Goal: Task Accomplishment & Management: Manage account settings

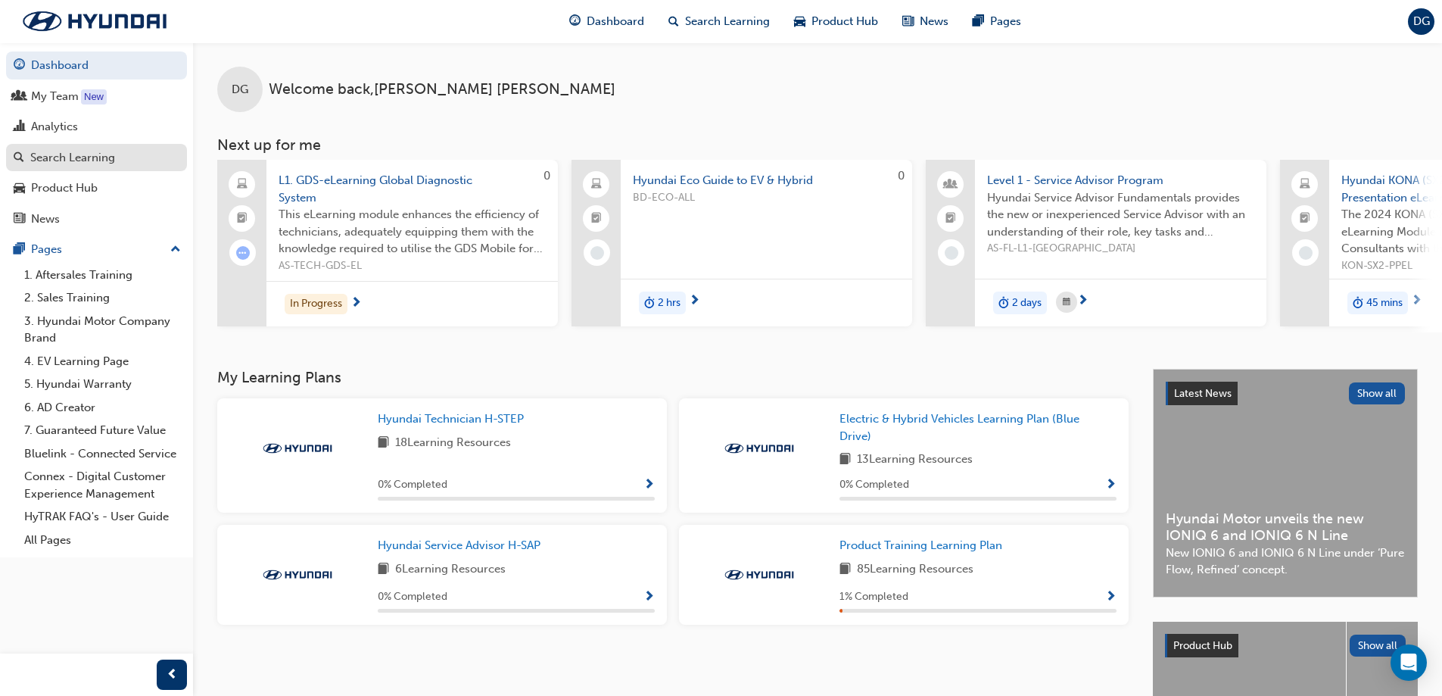
click at [62, 158] on div "Search Learning" at bounding box center [72, 157] width 85 height 17
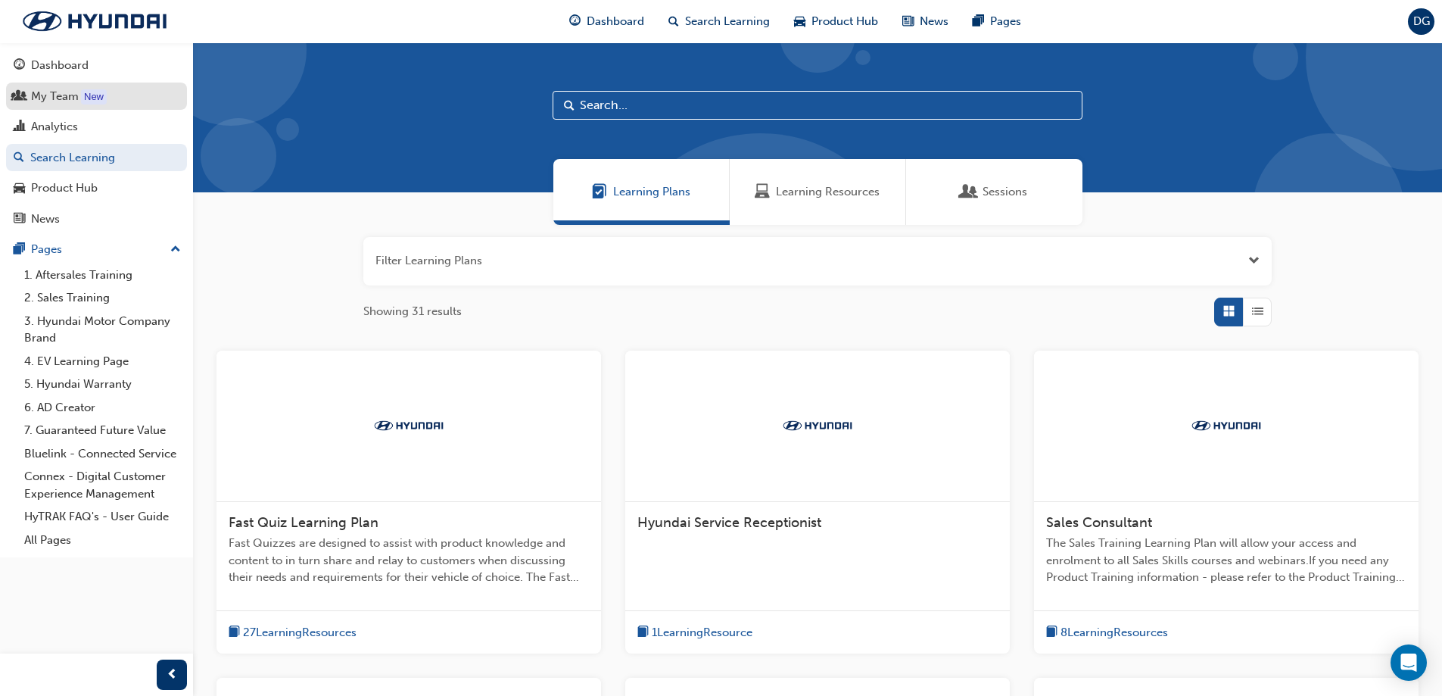
click at [78, 96] on div "My Team" at bounding box center [55, 96] width 48 height 17
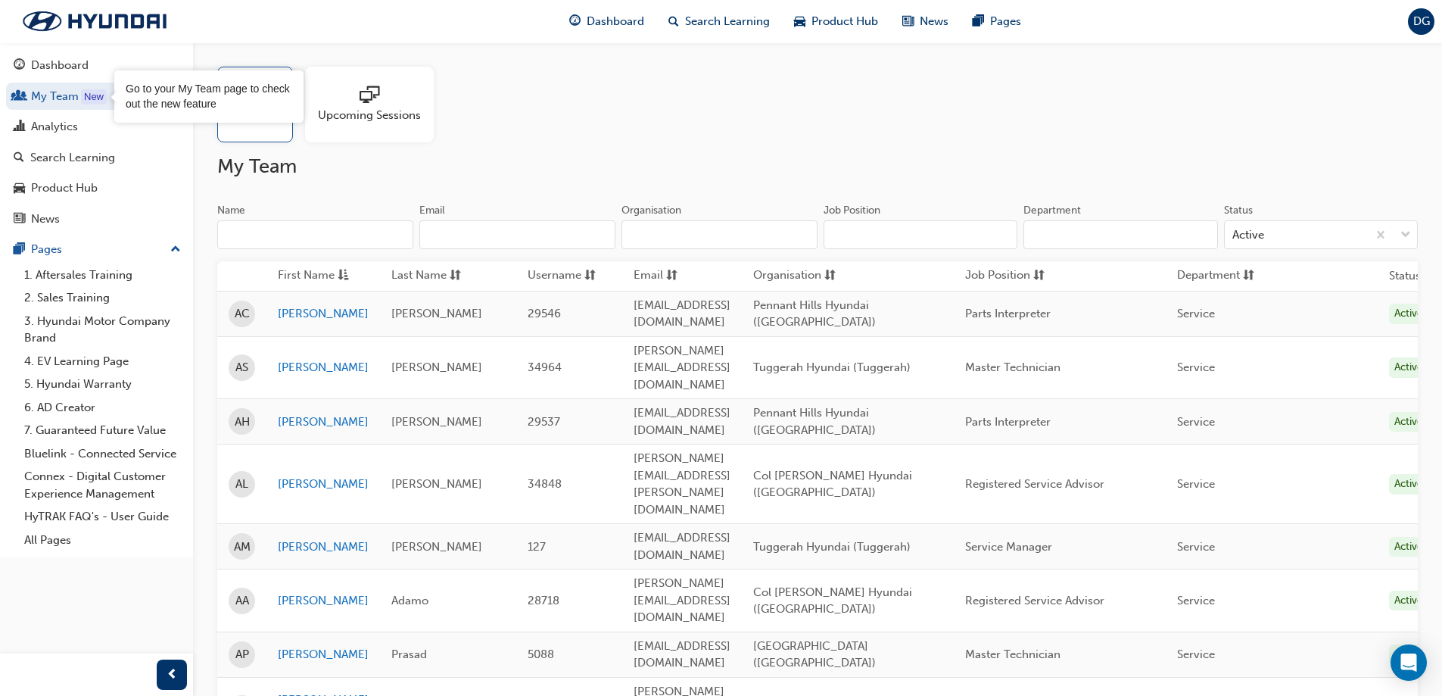
click at [340, 120] on span "Upcoming Sessions" at bounding box center [369, 115] width 103 height 17
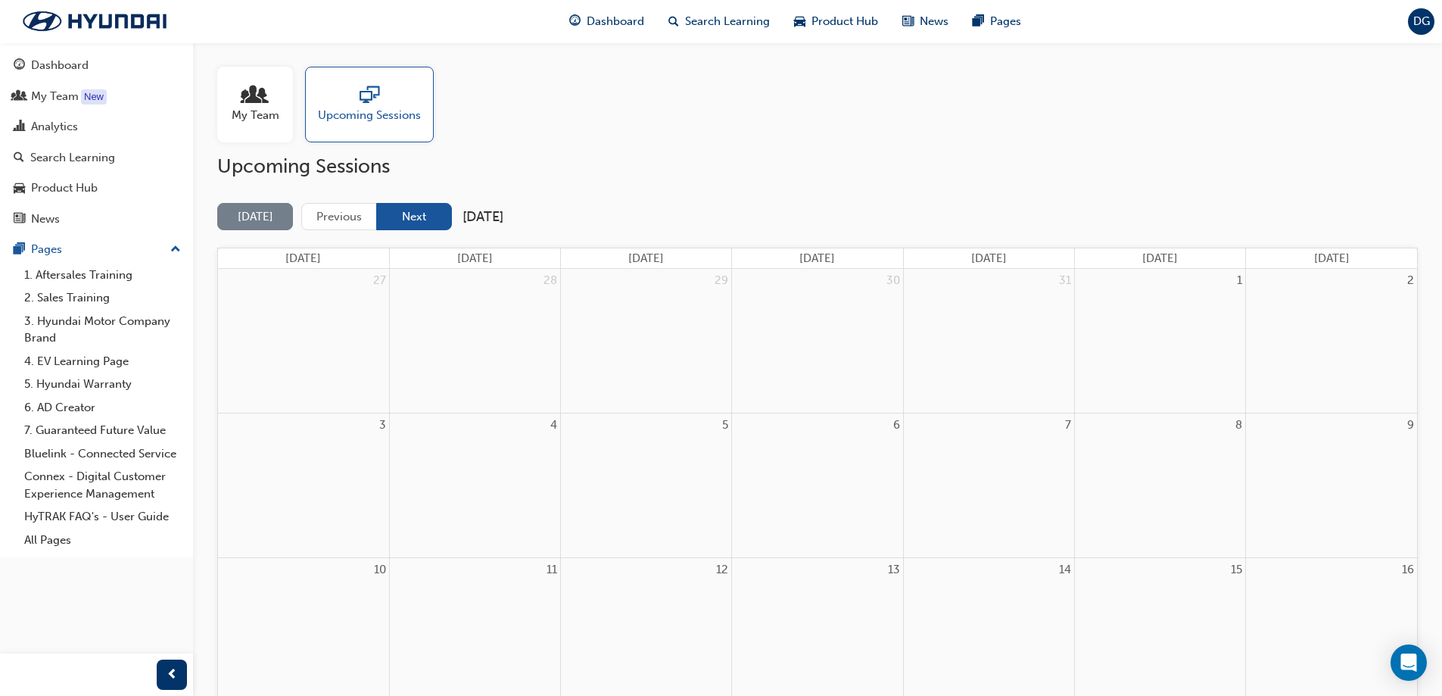
click at [418, 219] on button "Next" at bounding box center [414, 217] width 76 height 28
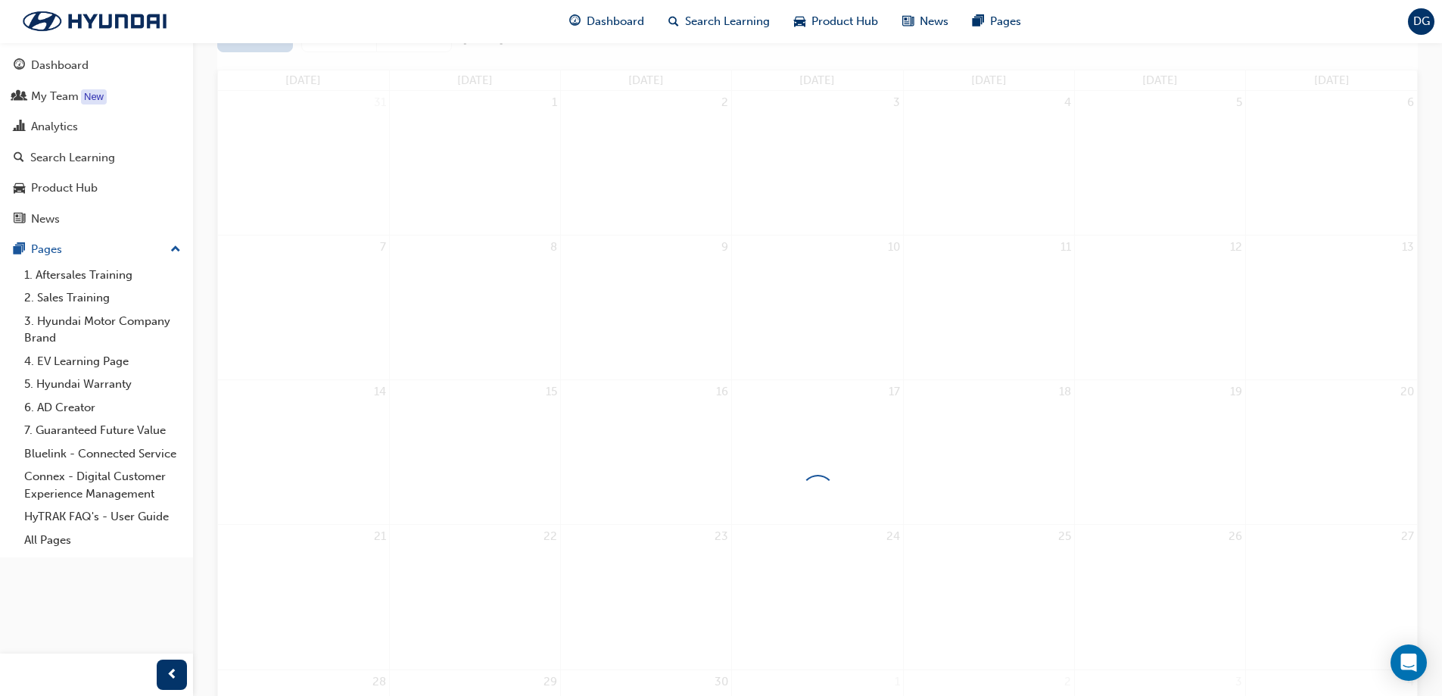
scroll to position [378, 0]
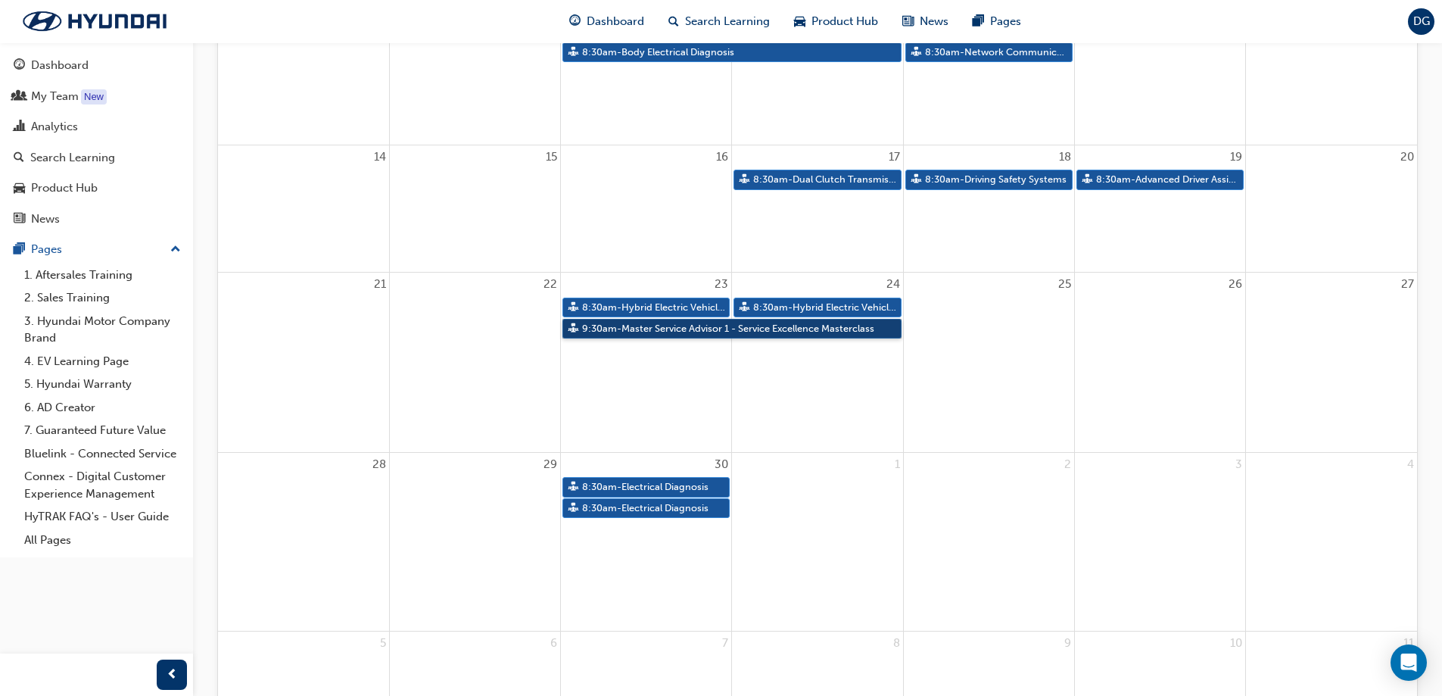
click at [686, 328] on link "9:30am - Master Service Advisor 1 - Service Excellence Masterclass" at bounding box center [731, 329] width 339 height 20
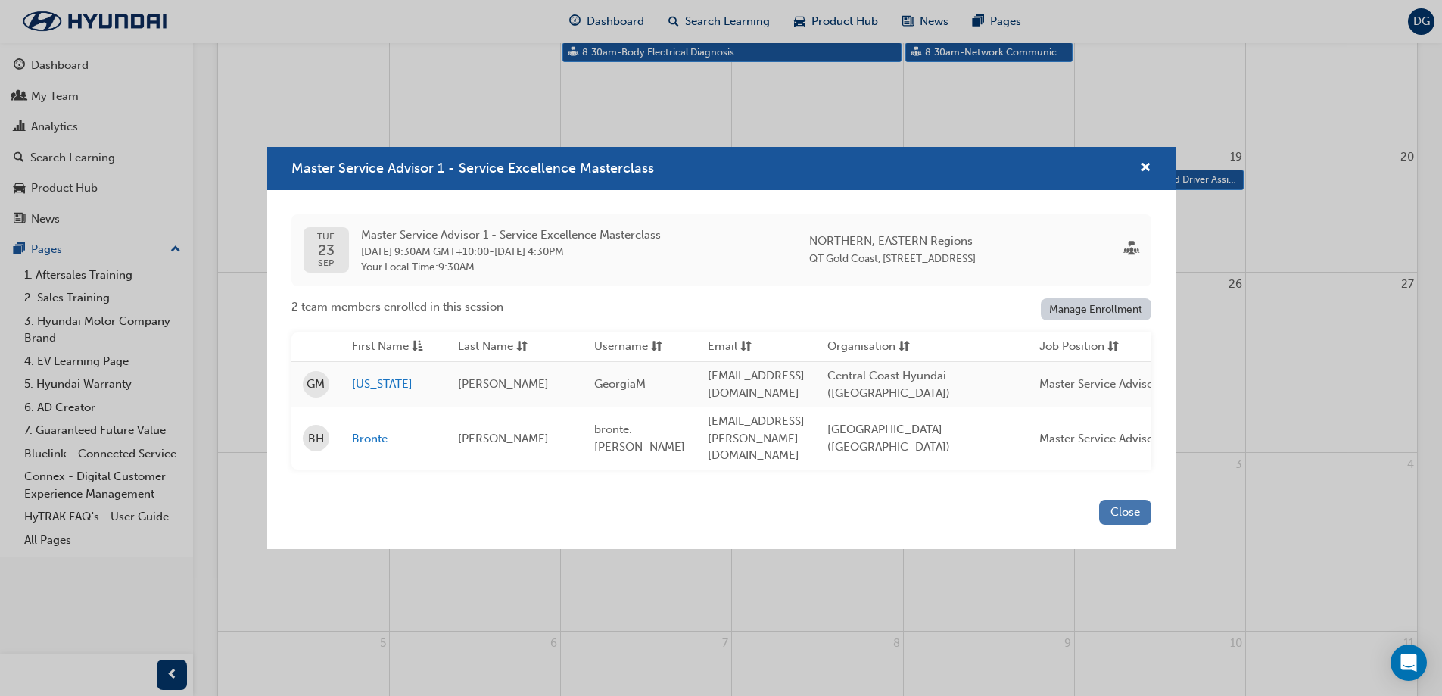
click at [1122, 504] on button "Close" at bounding box center [1125, 512] width 52 height 25
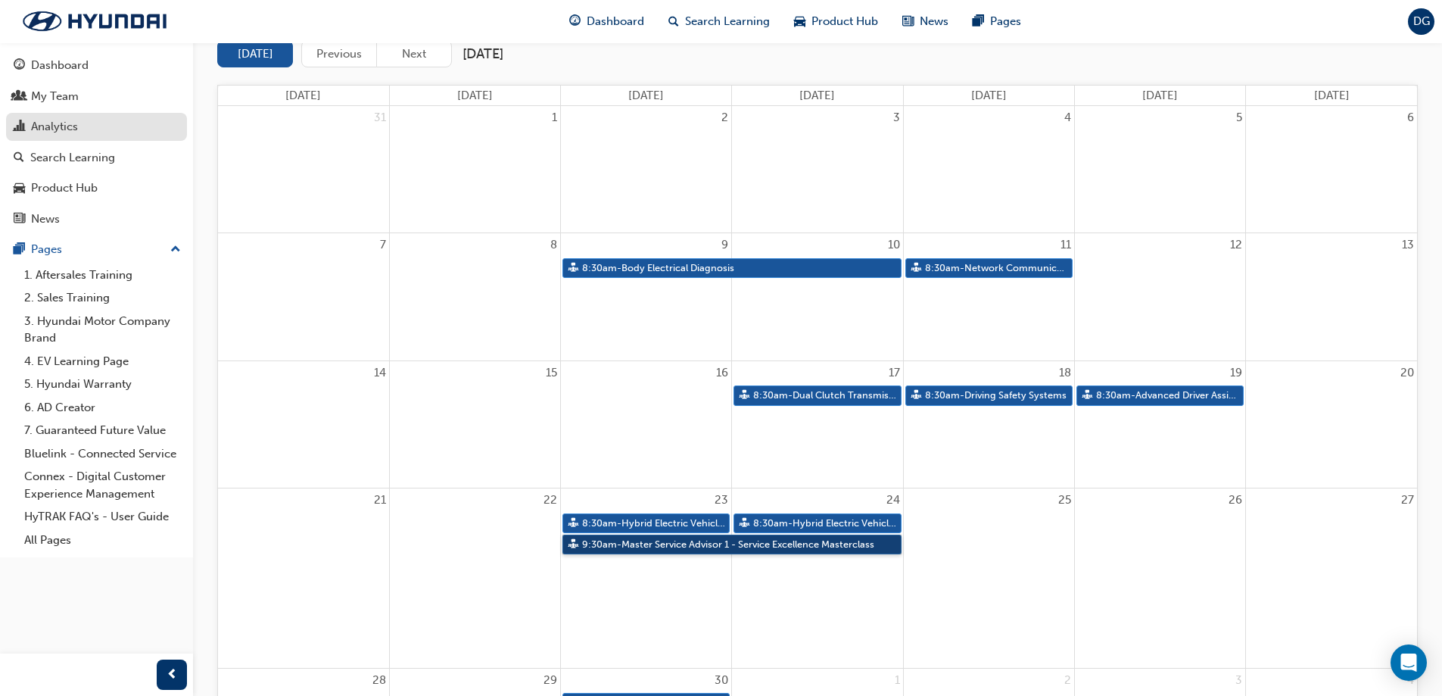
scroll to position [0, 0]
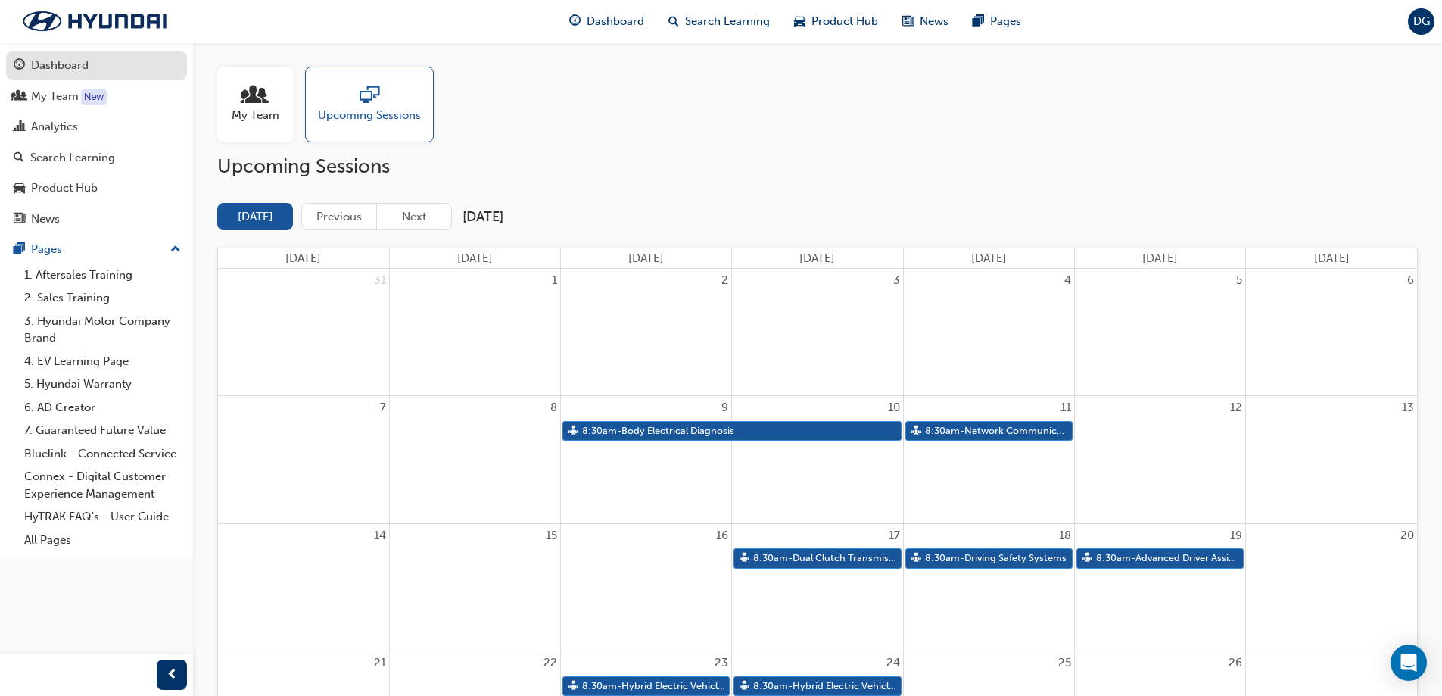
click at [71, 67] on div "Dashboard" at bounding box center [60, 65] width 58 height 17
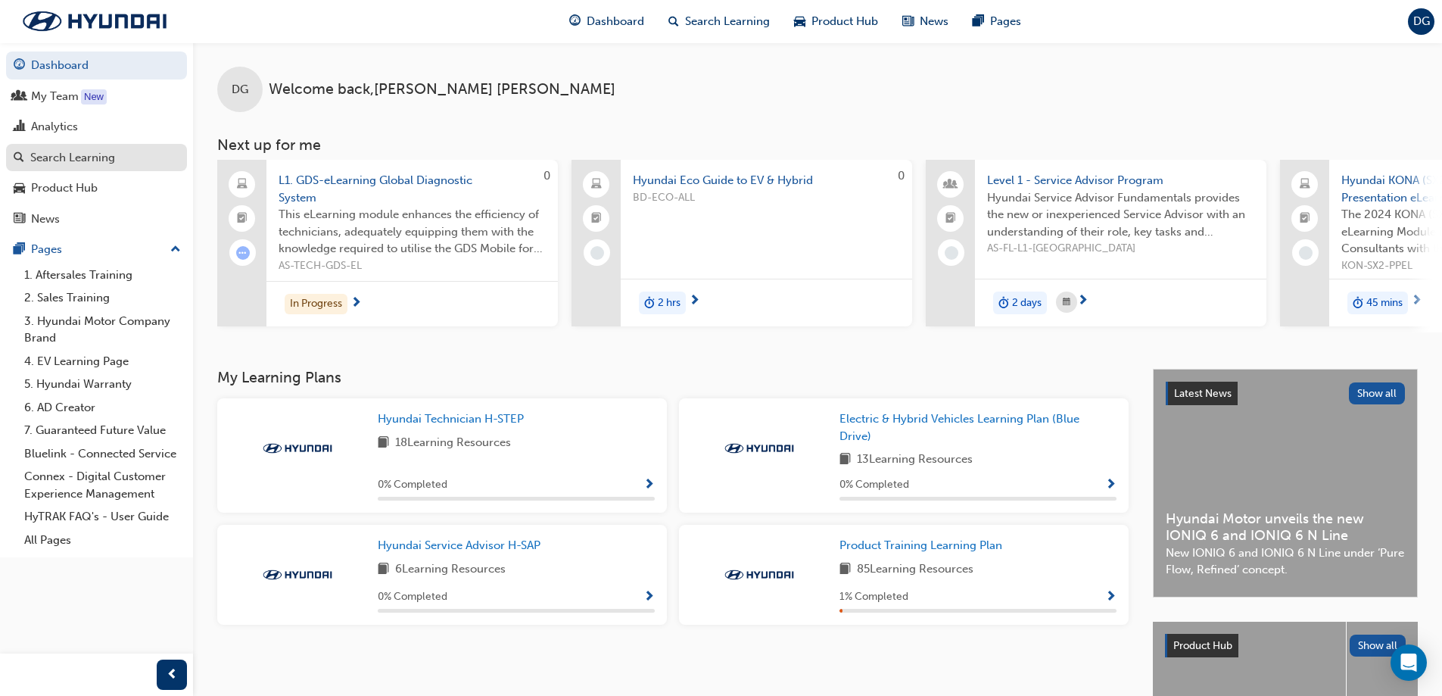
click at [70, 158] on div "Search Learning" at bounding box center [72, 157] width 85 height 17
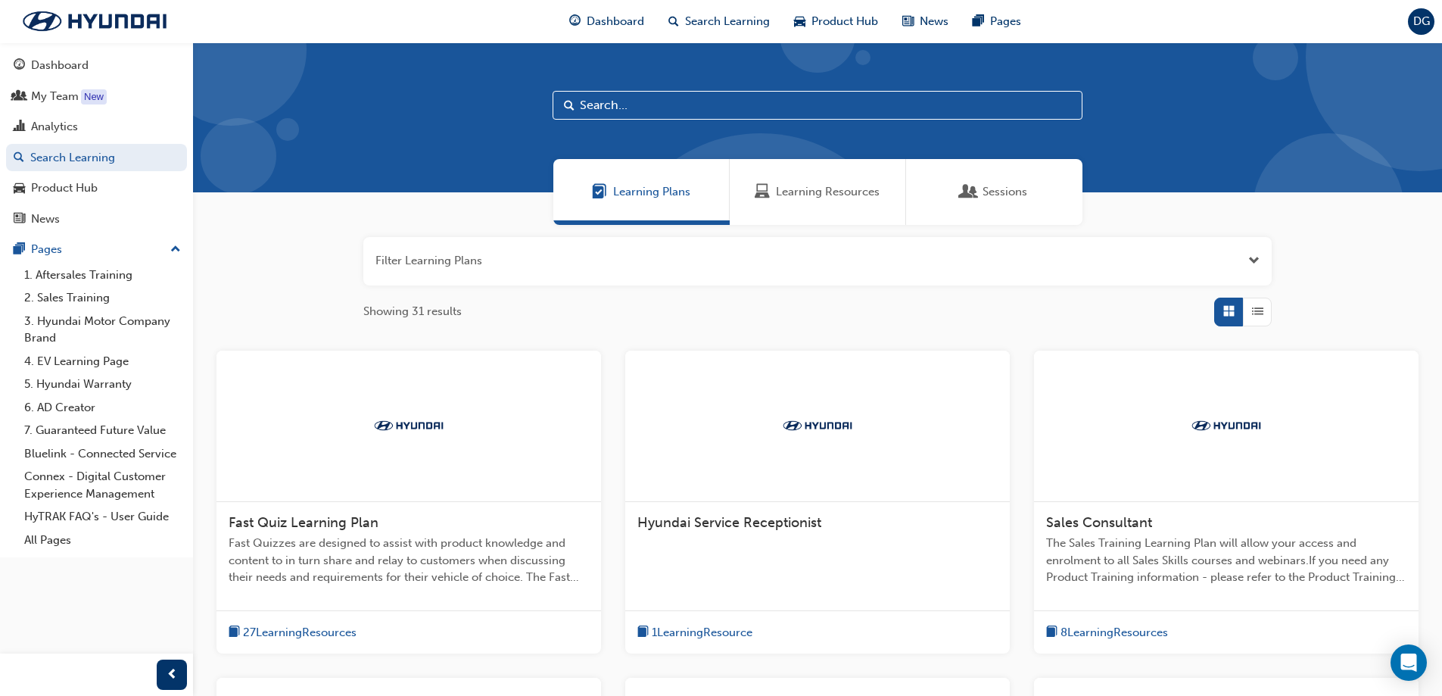
click at [995, 190] on span "Sessions" at bounding box center [1004, 191] width 45 height 17
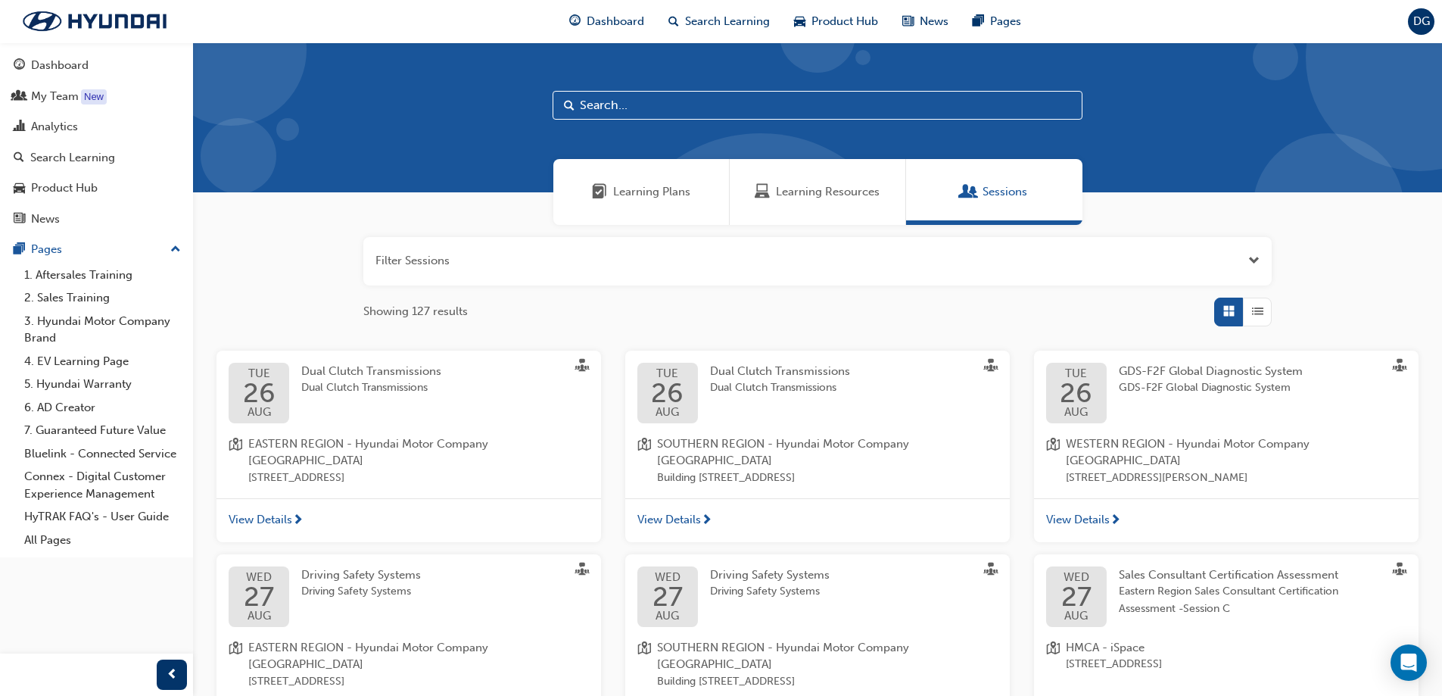
click at [405, 263] on button "button" at bounding box center [817, 261] width 908 height 48
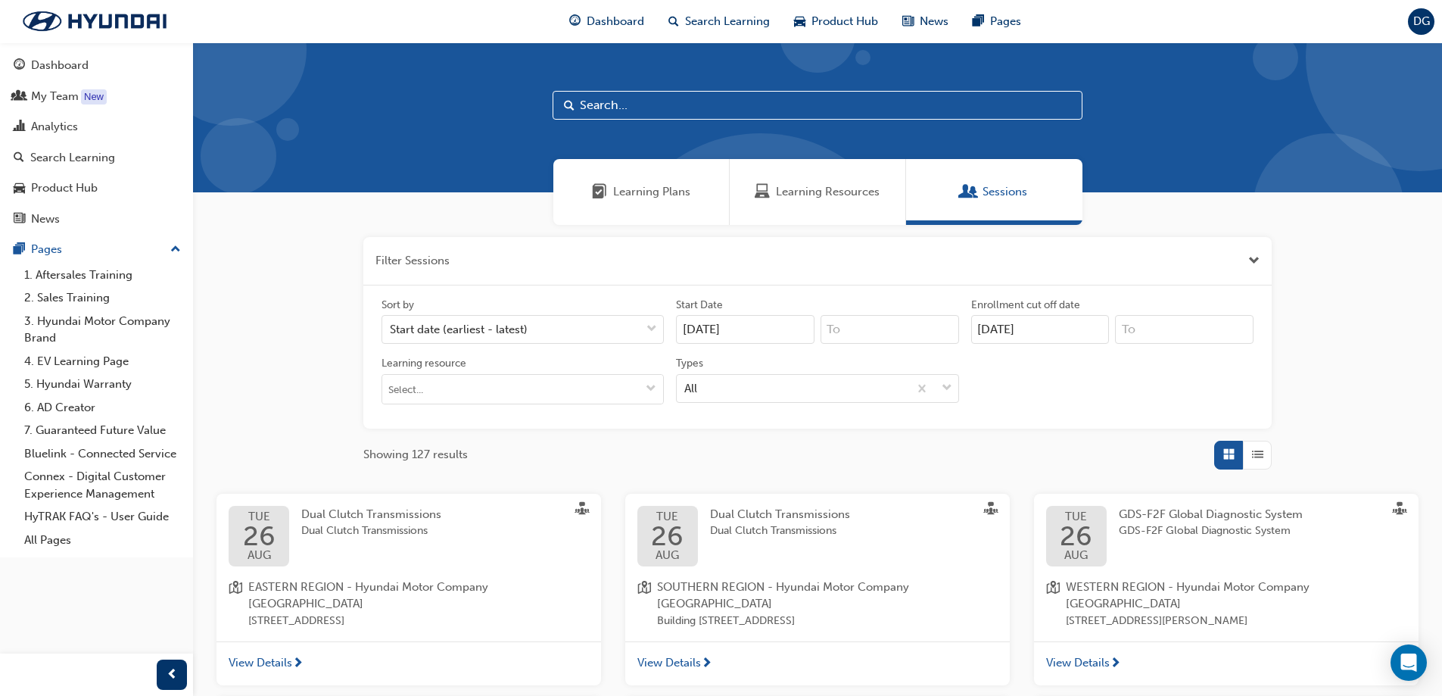
click at [401, 258] on button "button" at bounding box center [817, 261] width 908 height 48
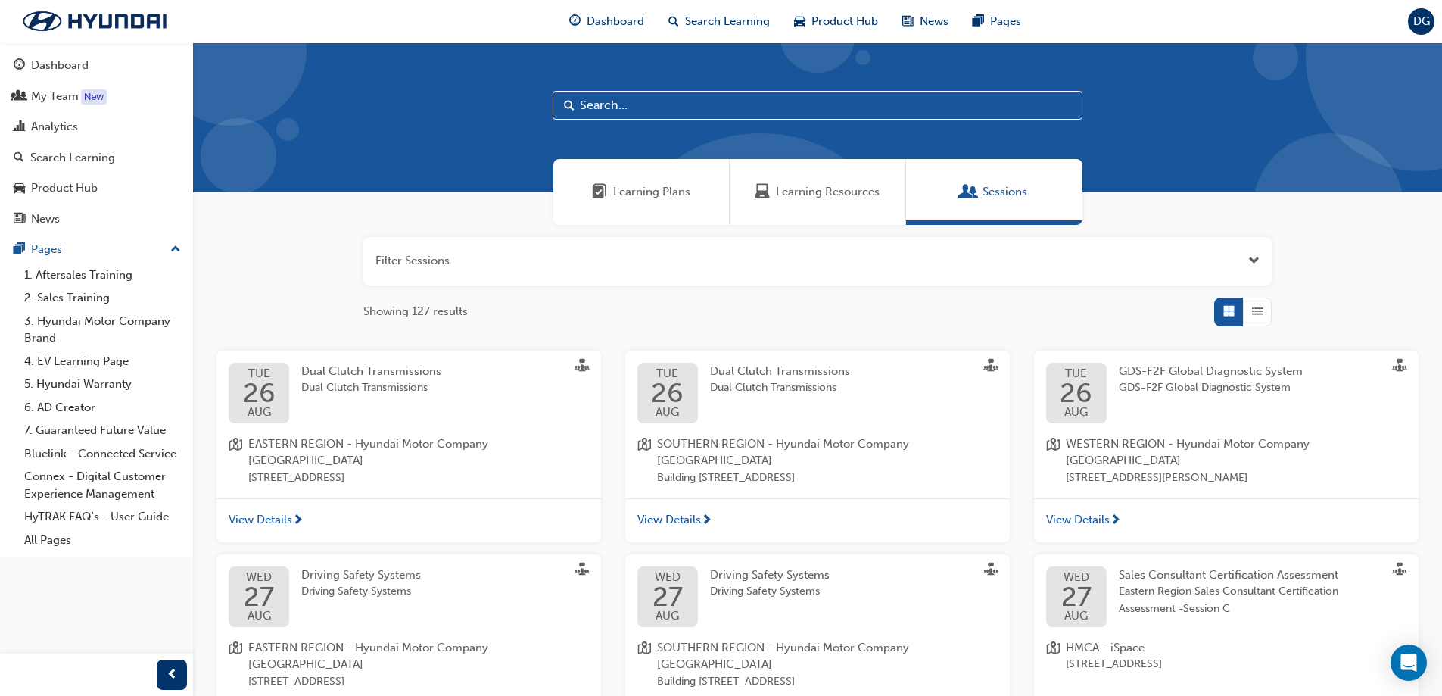
click at [1247, 259] on button "button" at bounding box center [817, 261] width 908 height 48
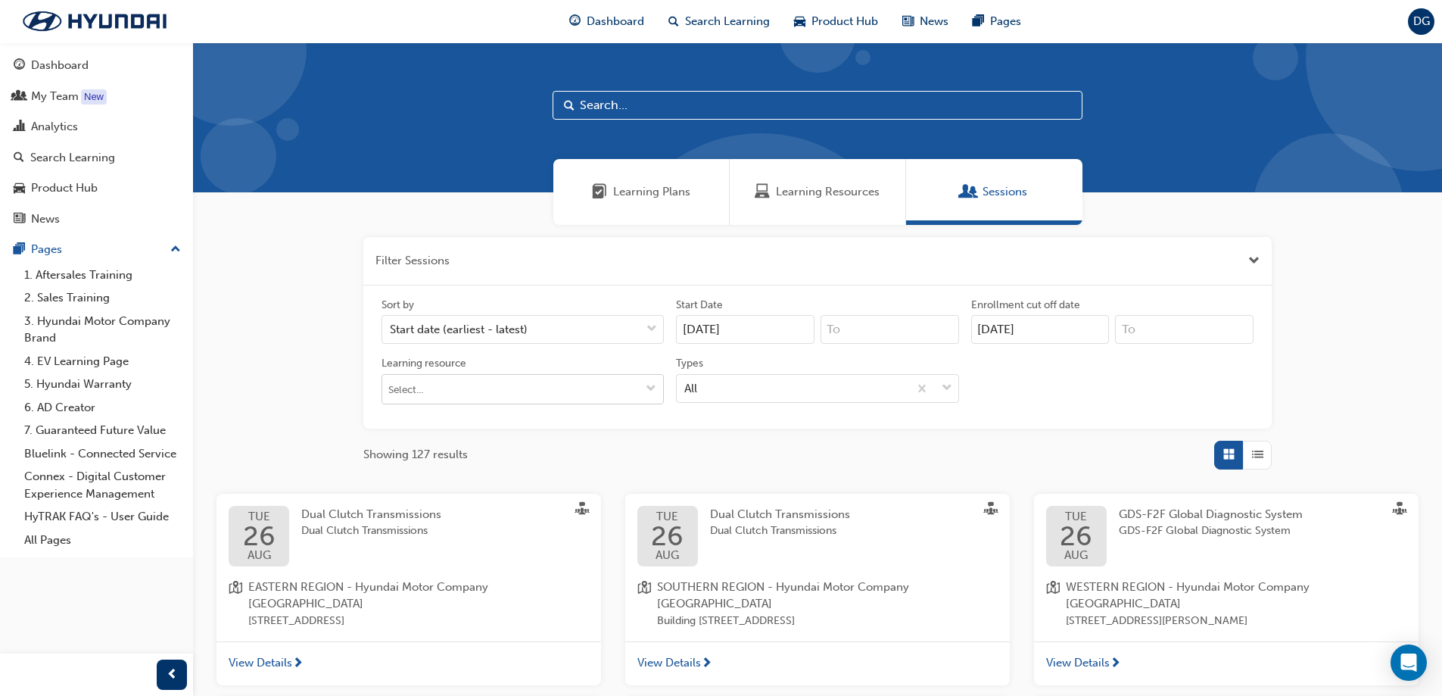
click at [427, 395] on input "Learning resource" at bounding box center [522, 389] width 281 height 29
type input "master advisor"
click at [659, 188] on span "Learning Plans" at bounding box center [651, 191] width 77 height 17
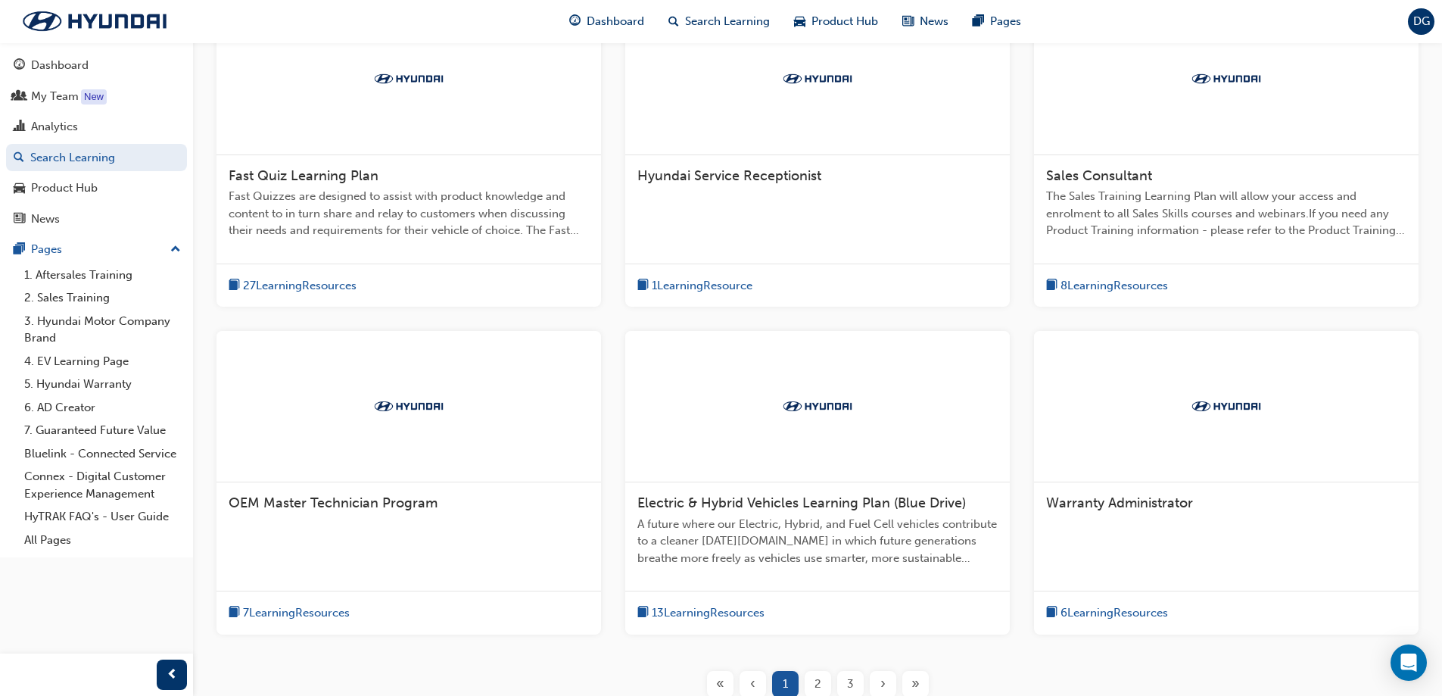
scroll to position [378, 0]
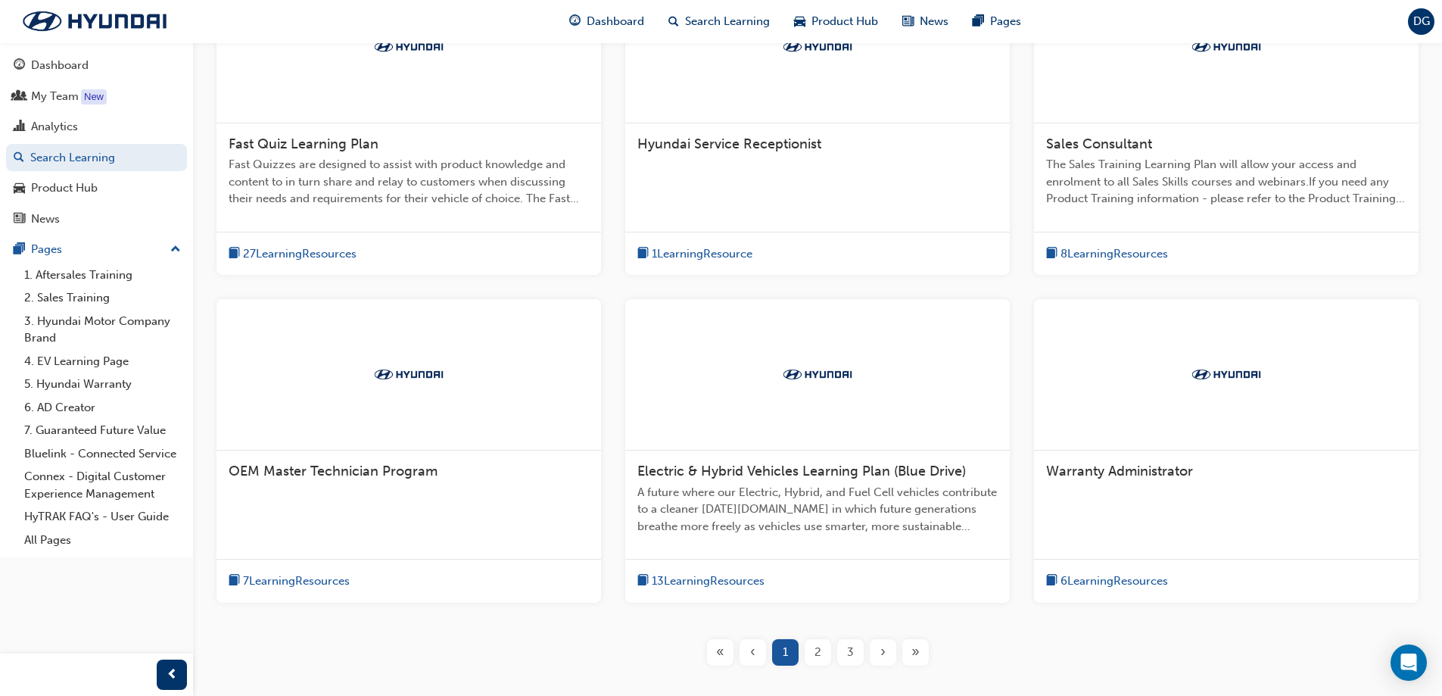
click at [815, 655] on span "2" at bounding box center [817, 651] width 7 height 17
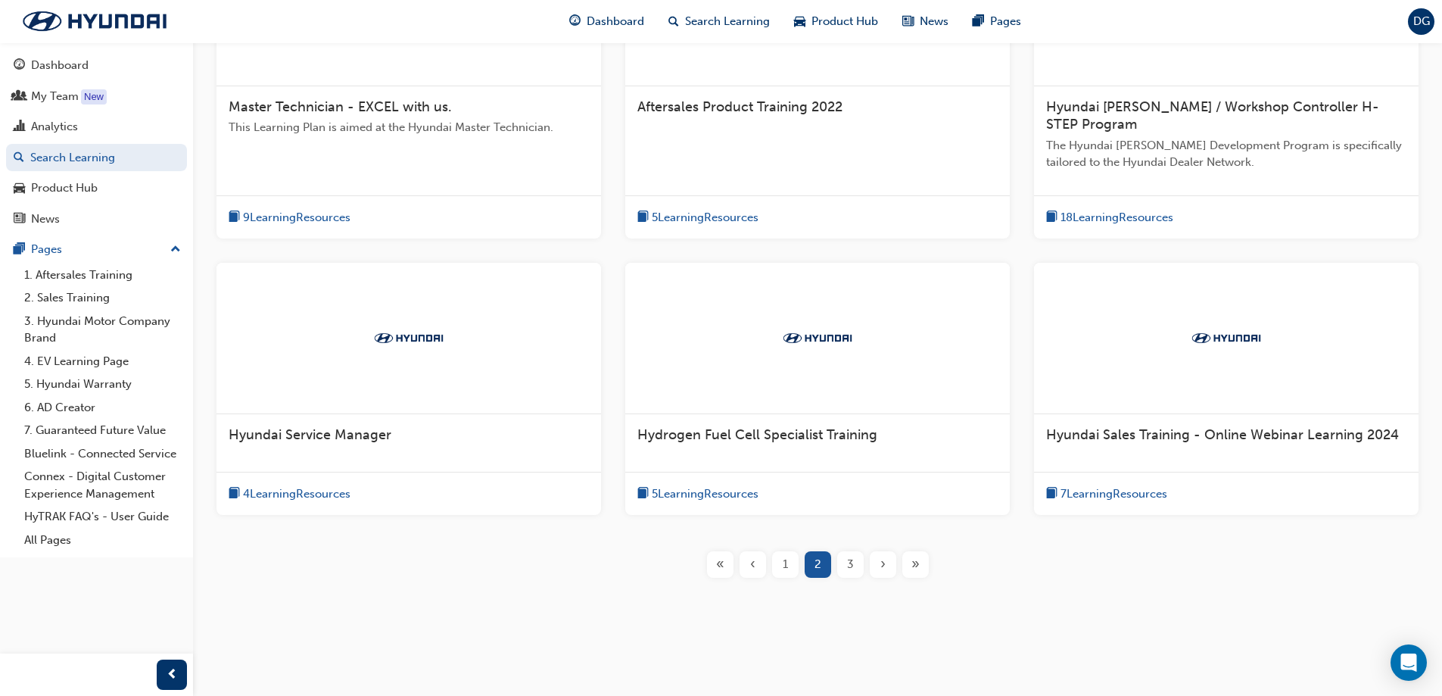
scroll to position [420, 0]
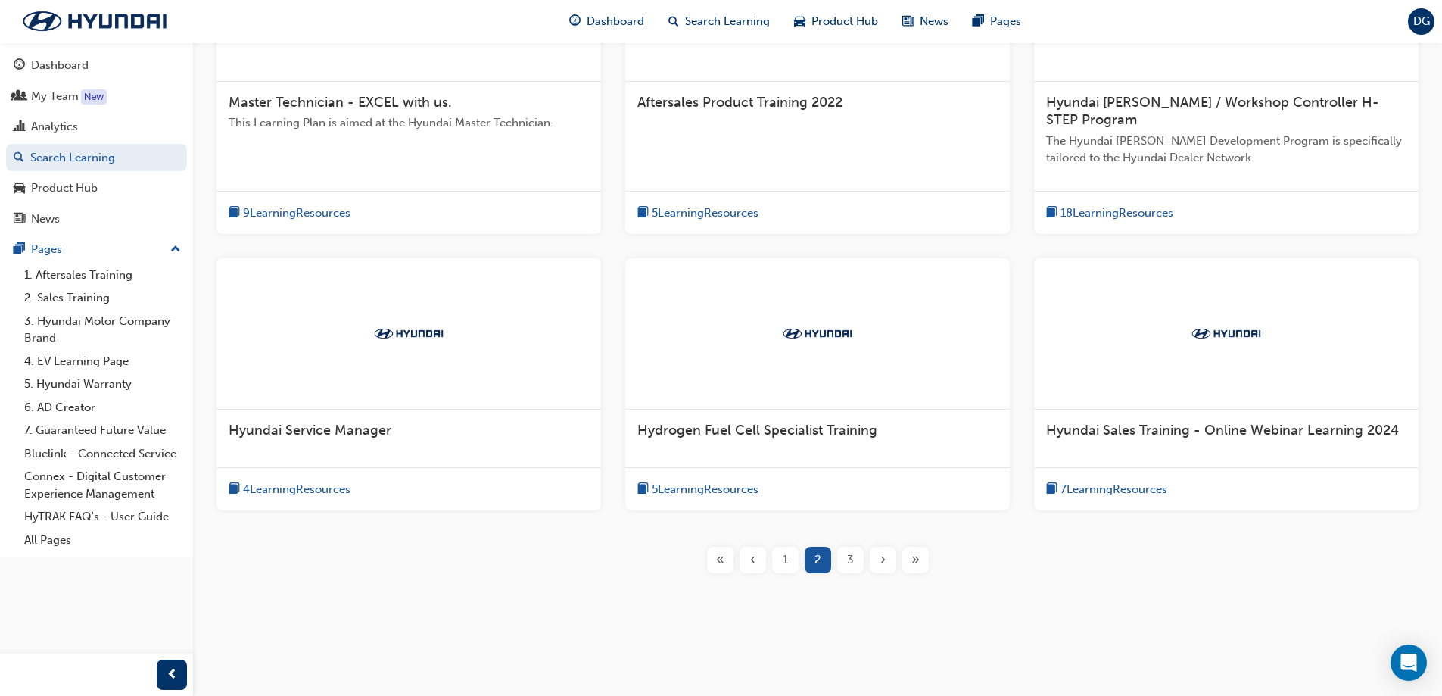
click at [847, 557] on span "3" at bounding box center [850, 559] width 7 height 17
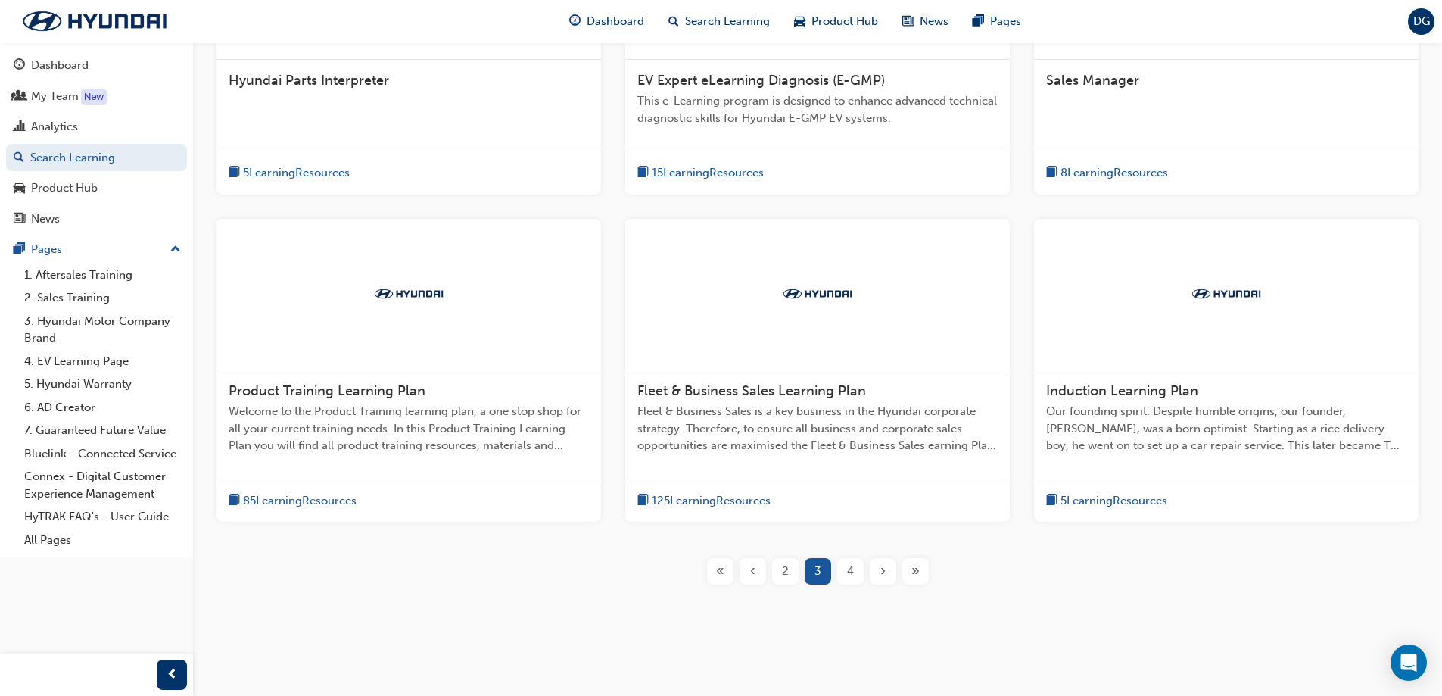
scroll to position [453, 0]
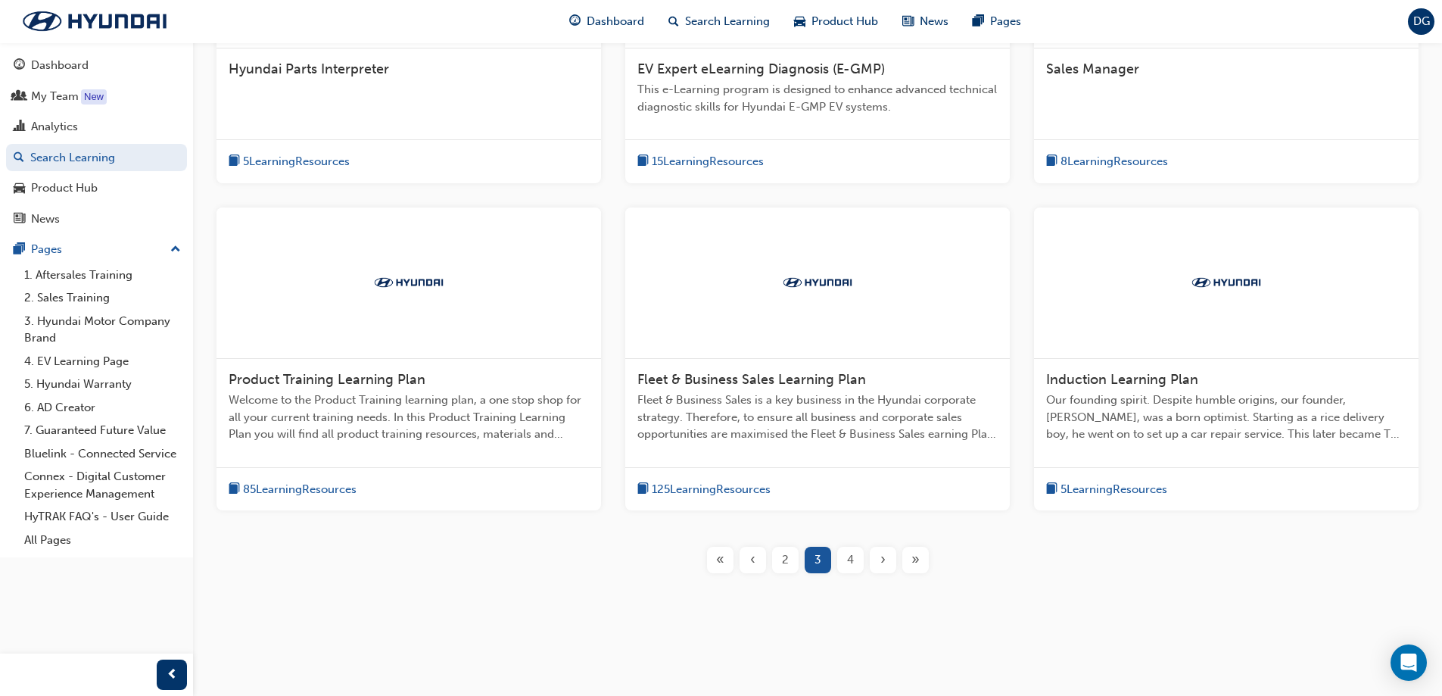
click at [851, 564] on span "4" at bounding box center [850, 559] width 7 height 17
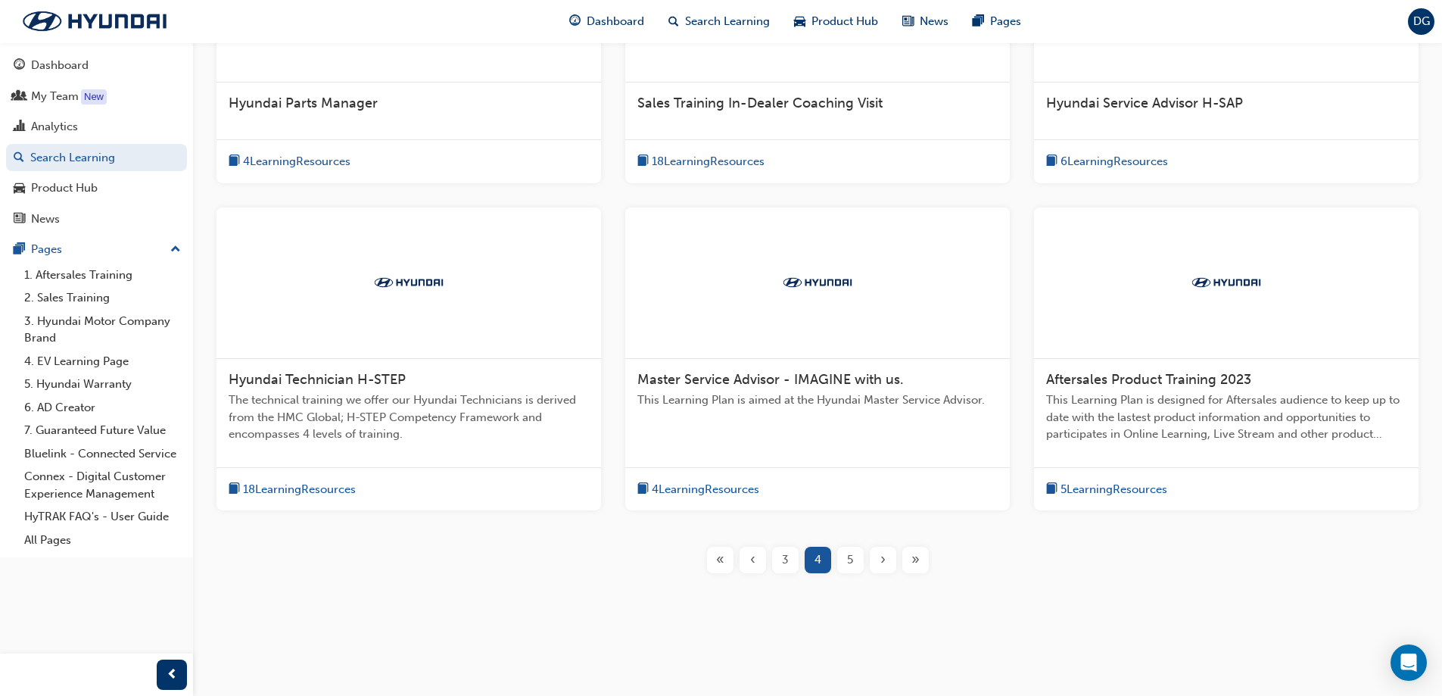
scroll to position [419, 0]
click at [749, 381] on span "Master Service Advisor - IMAGINE with us." at bounding box center [770, 379] width 266 height 17
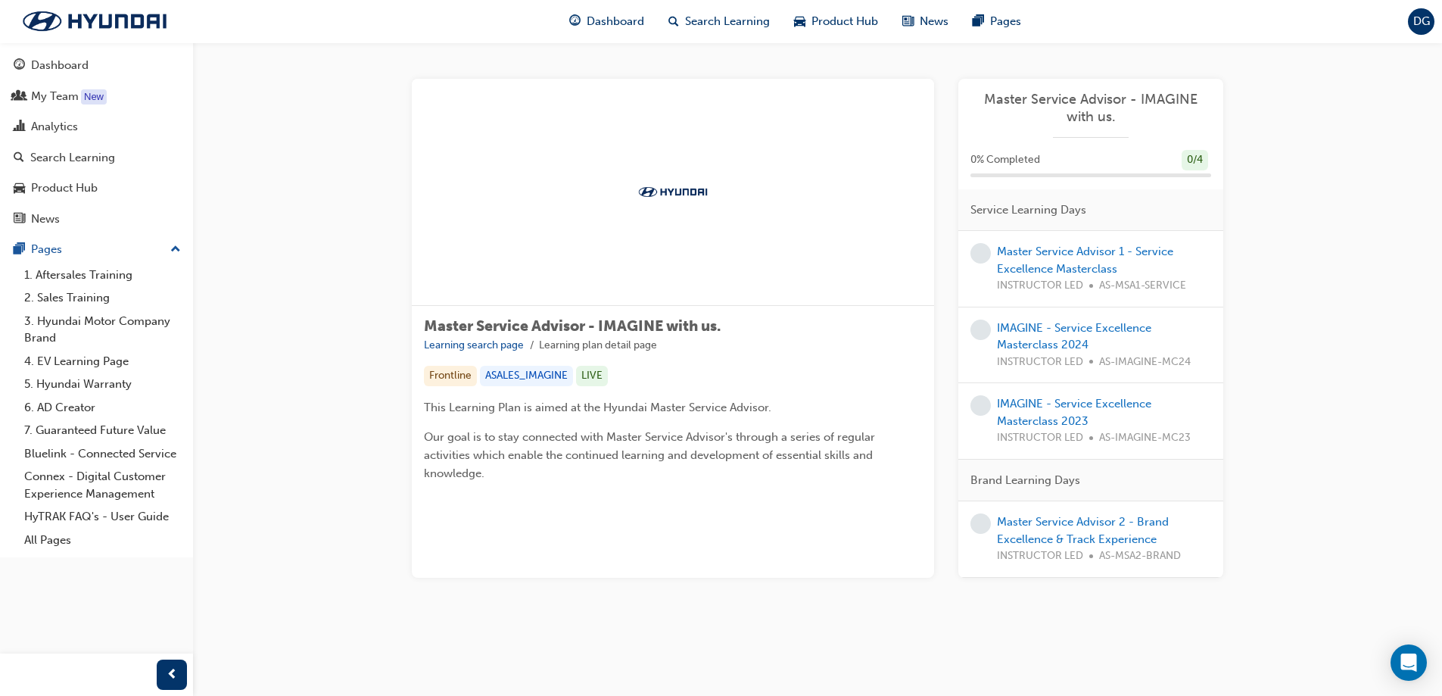
scroll to position [124, 0]
click at [1045, 515] on link "Master Service Advisor 2 - Brand Excellence & Track Experience" at bounding box center [1083, 530] width 172 height 31
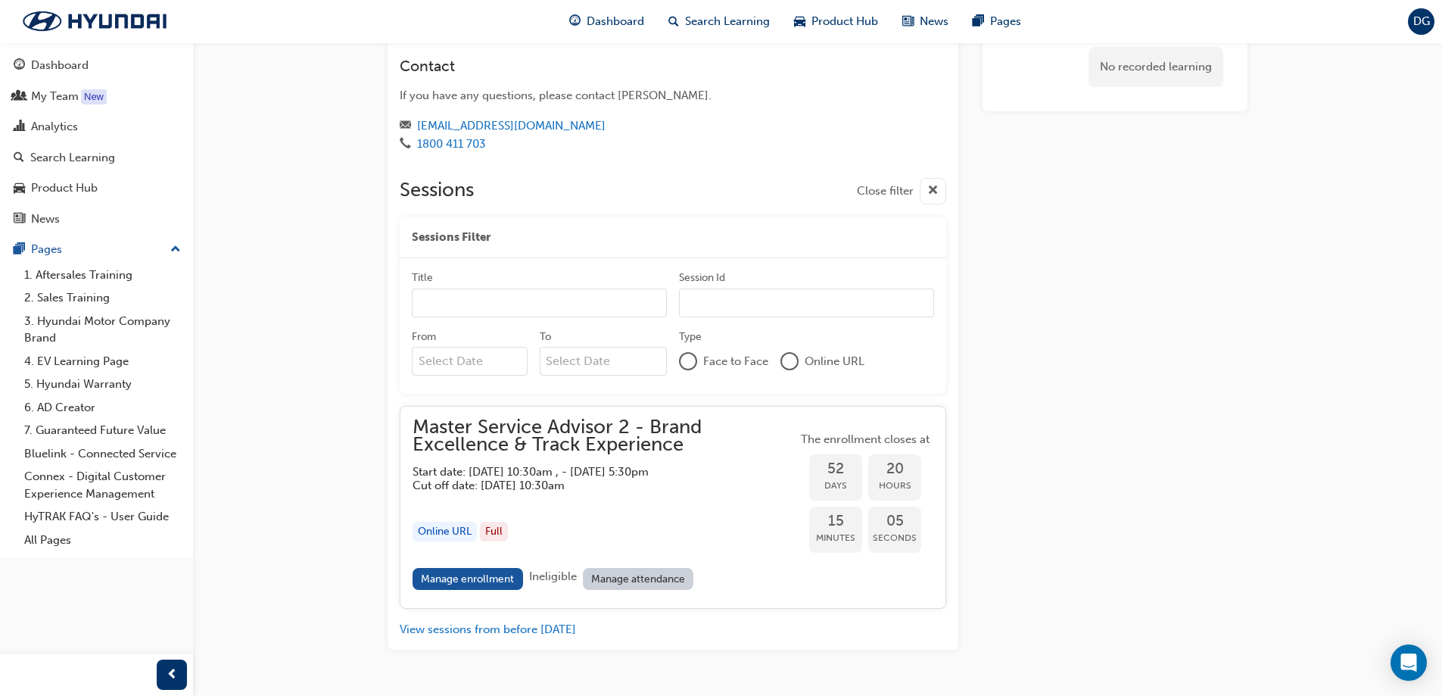
scroll to position [1229, 0]
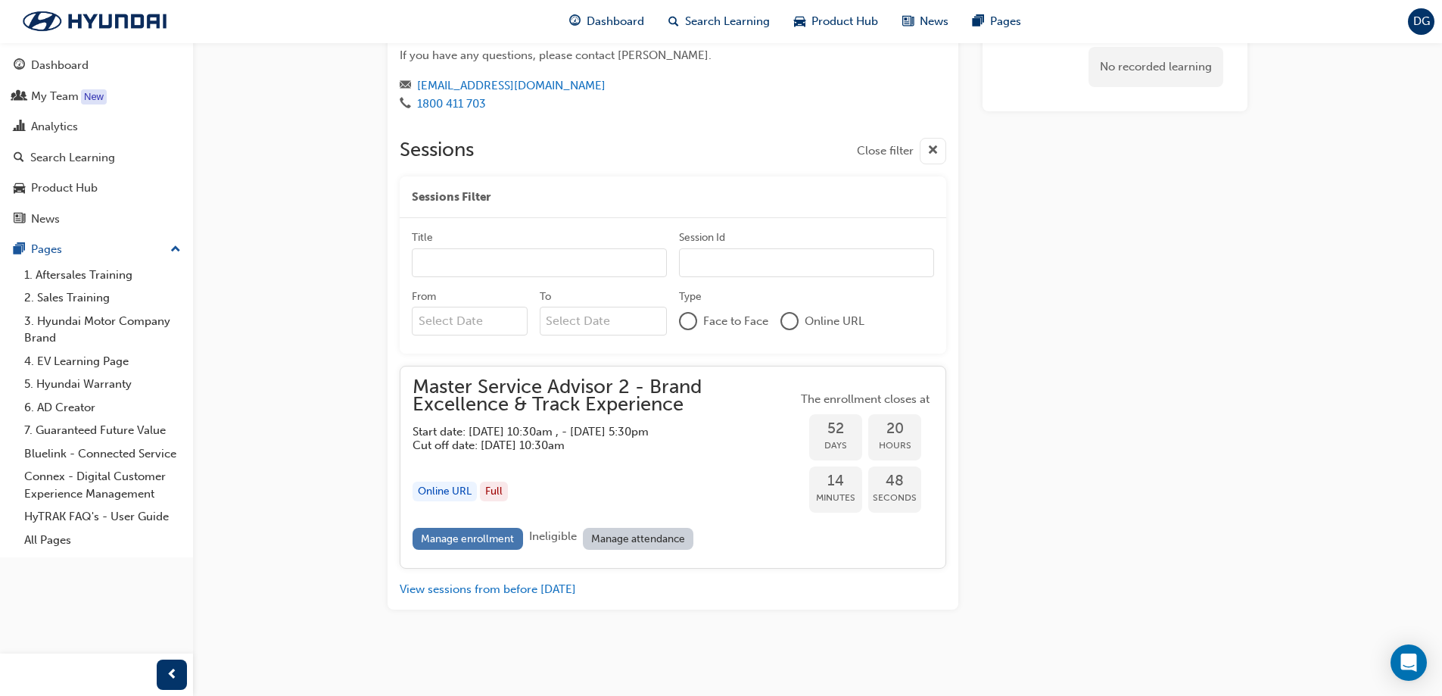
click at [458, 541] on link "Manage enrollment" at bounding box center [468, 539] width 111 height 22
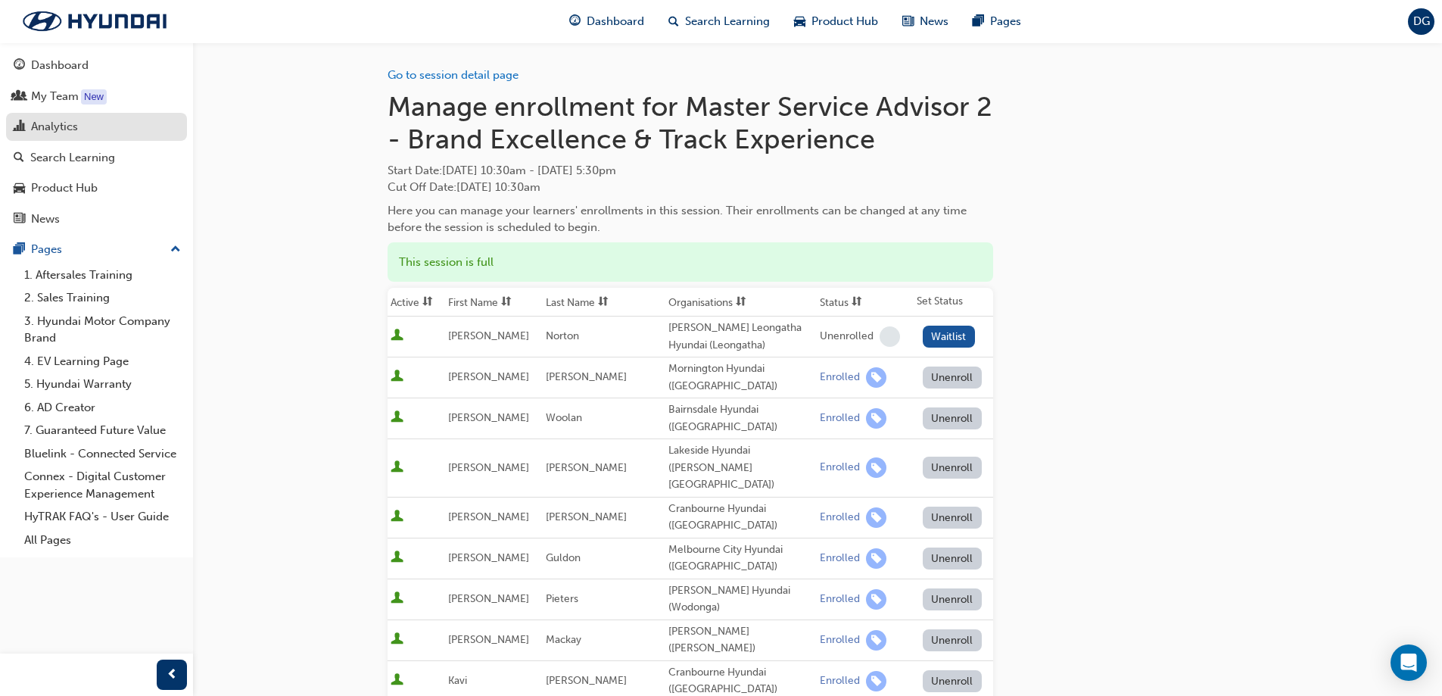
drag, startPoint x: 58, startPoint y: 92, endPoint x: 170, endPoint y: 129, distance: 118.7
click at [58, 92] on div "My Team" at bounding box center [55, 96] width 48 height 17
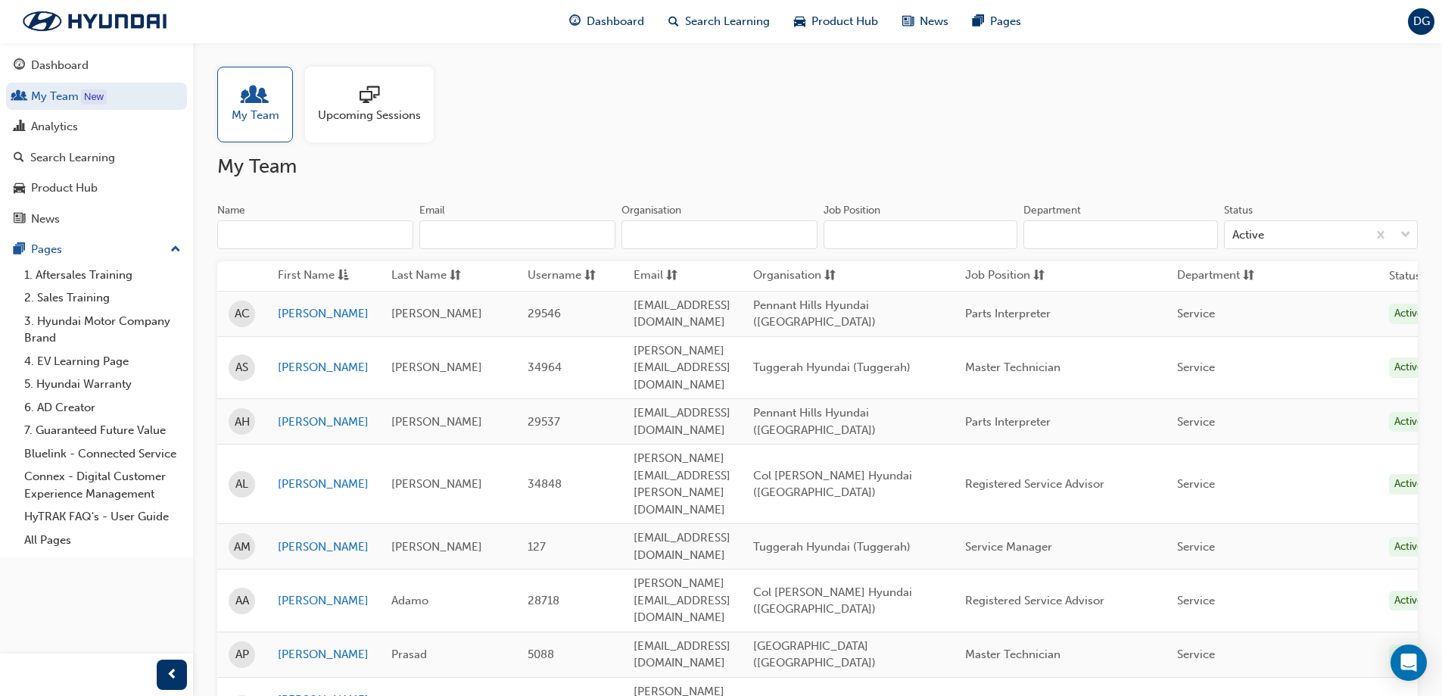
click at [352, 108] on span "Upcoming Sessions" at bounding box center [369, 115] width 103 height 17
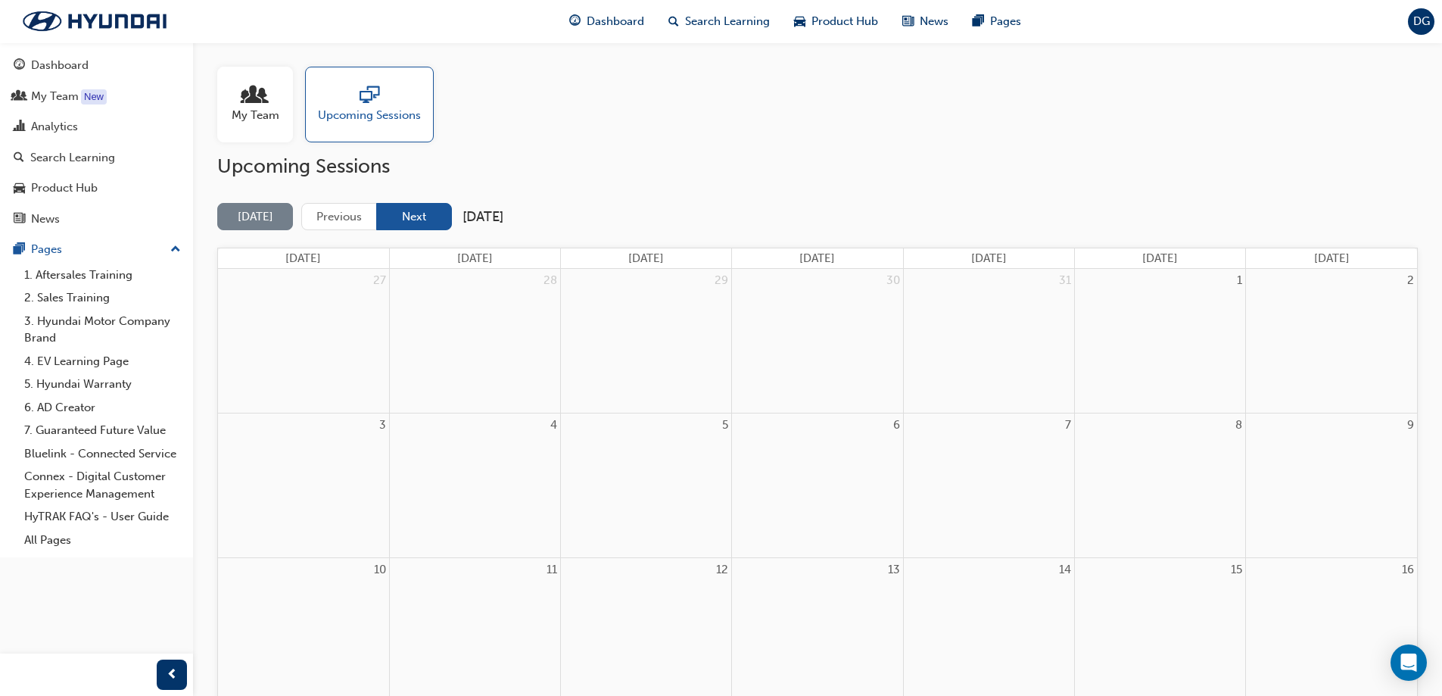
click at [398, 220] on button "Next" at bounding box center [414, 217] width 76 height 28
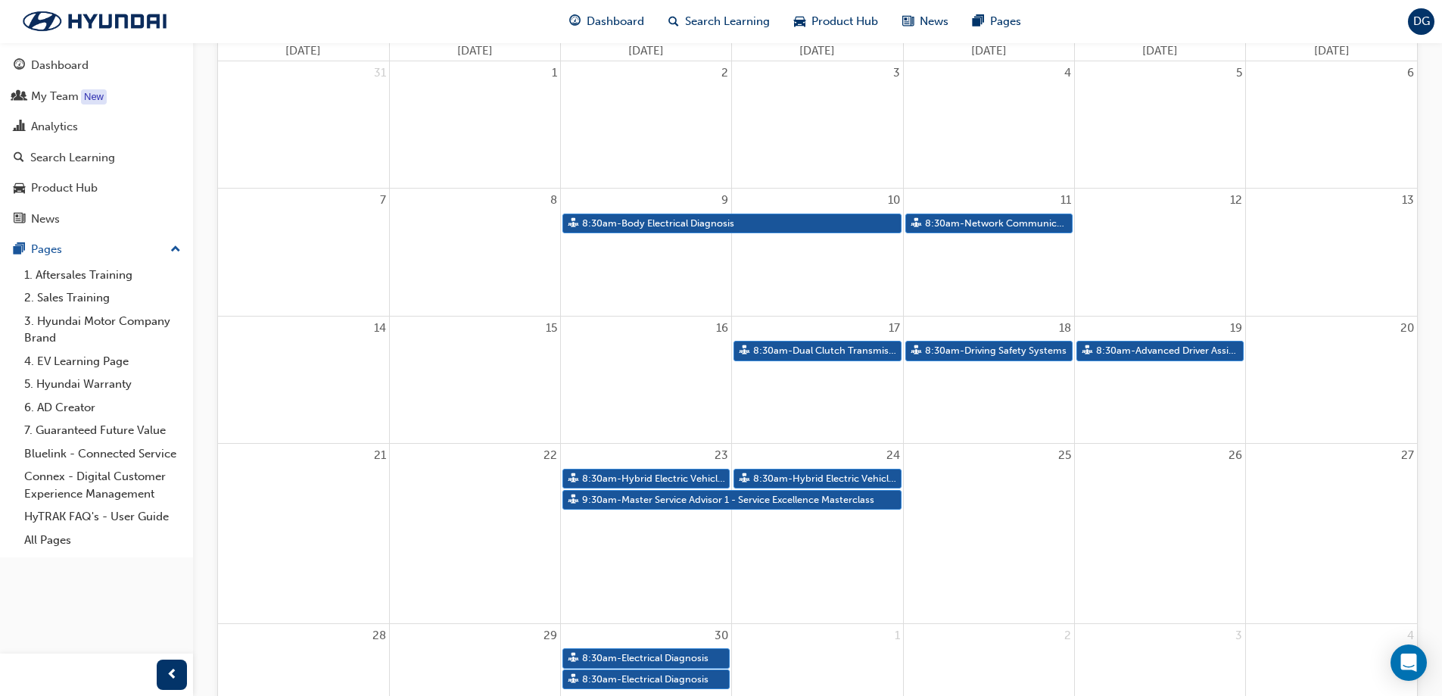
scroll to position [252, 0]
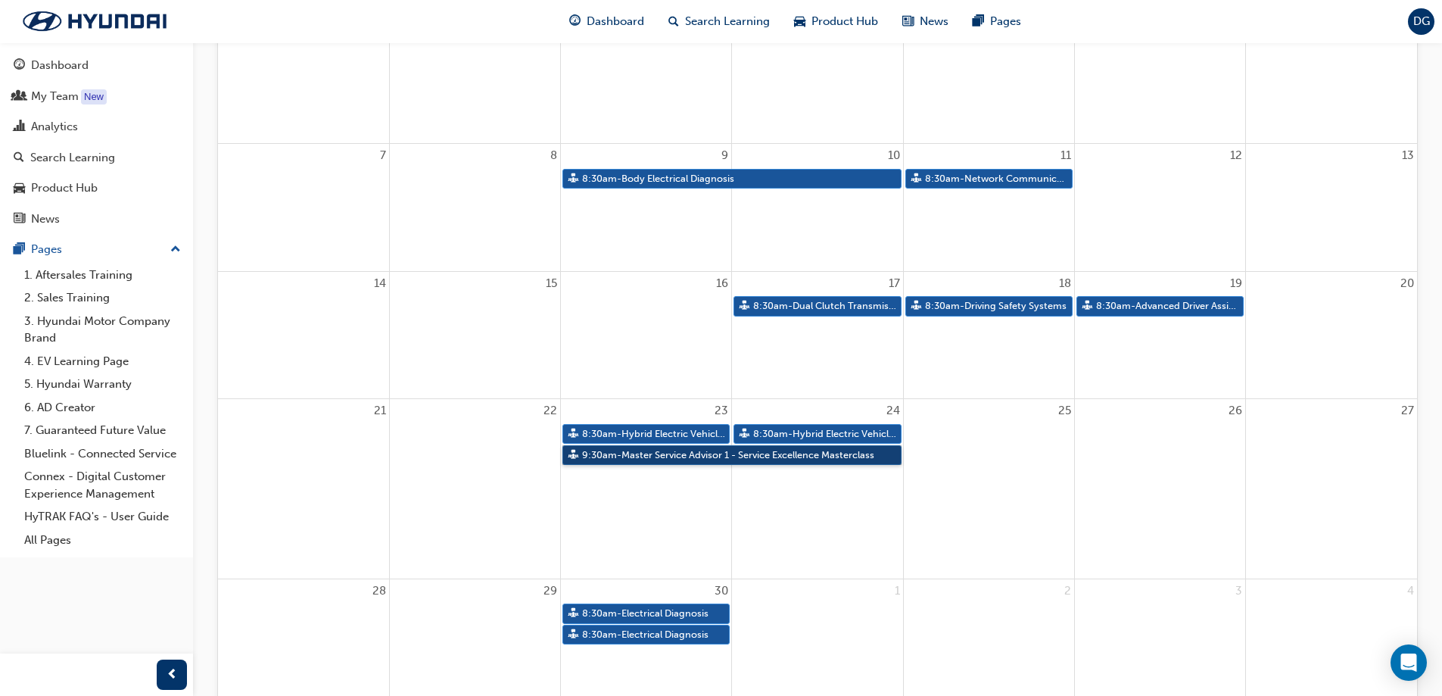
click at [708, 453] on link "9:30am - Master Service Advisor 1 - Service Excellence Masterclass" at bounding box center [731, 455] width 339 height 20
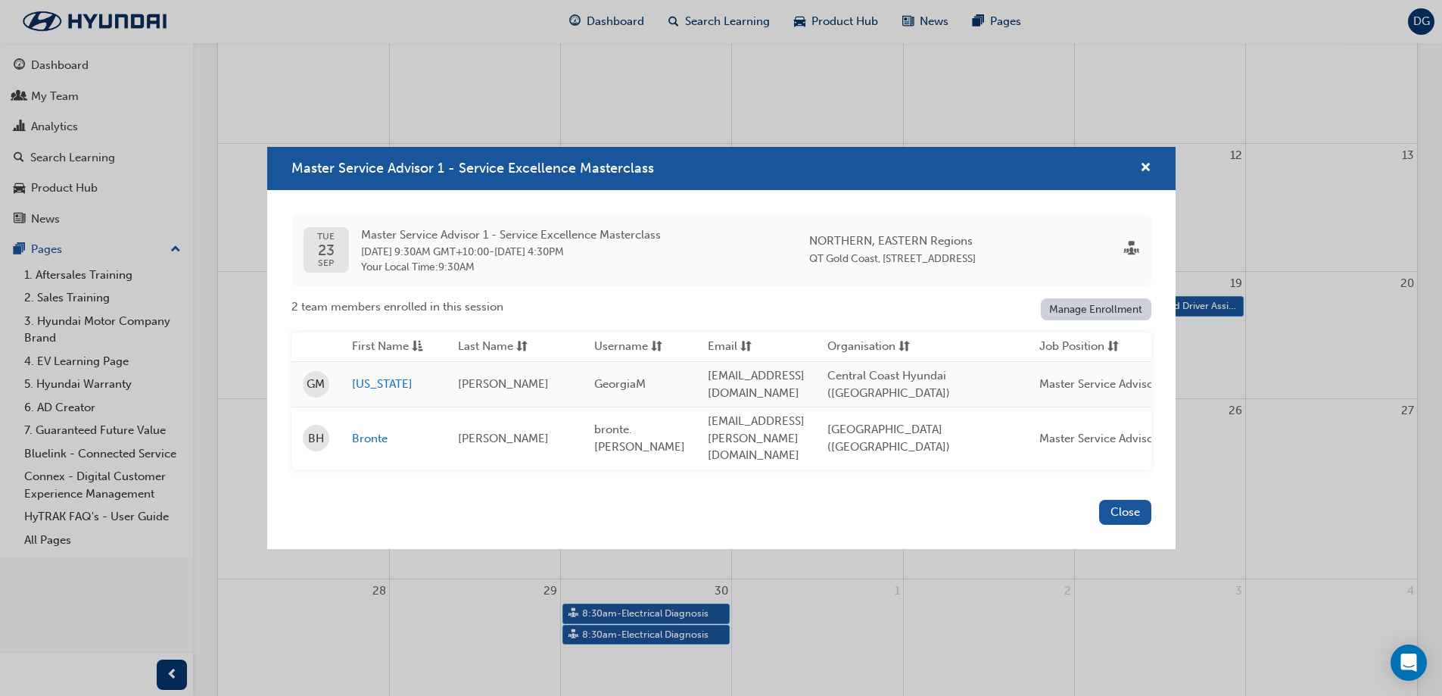
click at [1098, 313] on link "Manage Enrollment" at bounding box center [1096, 309] width 111 height 22
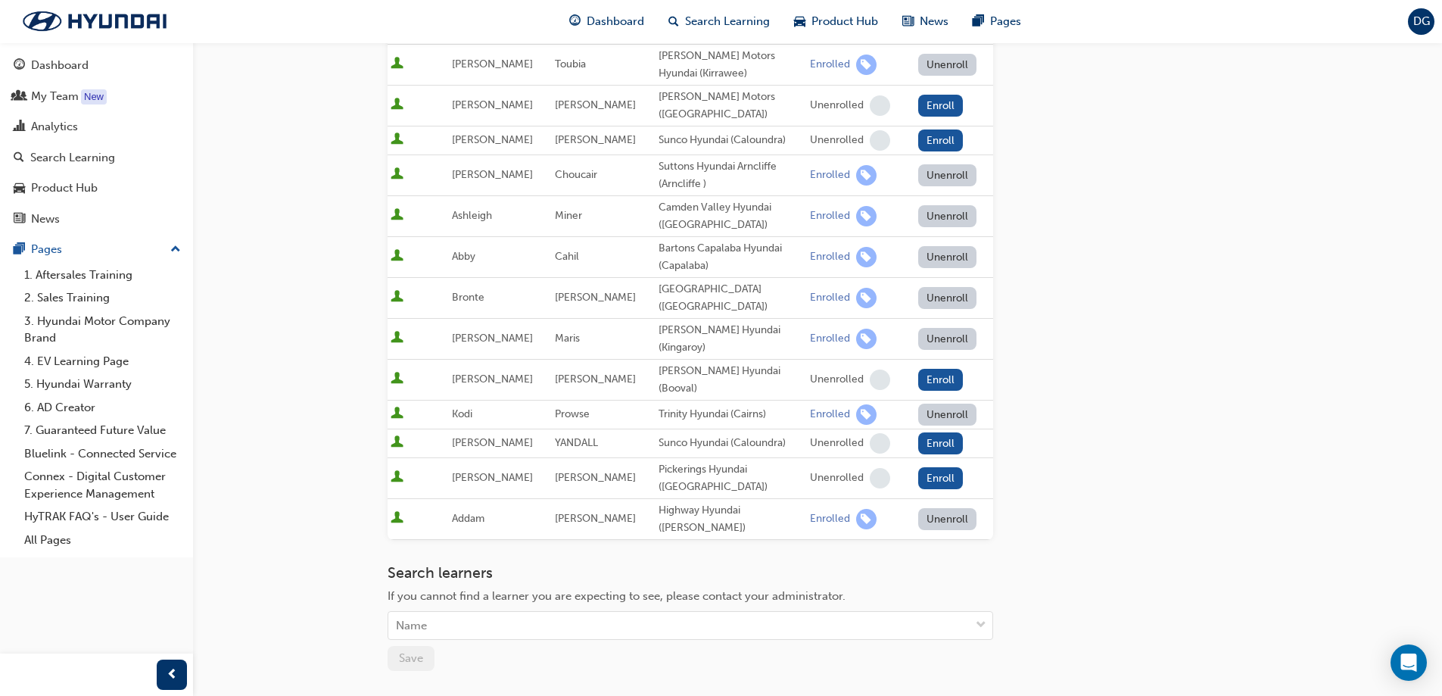
scroll to position [378, 0]
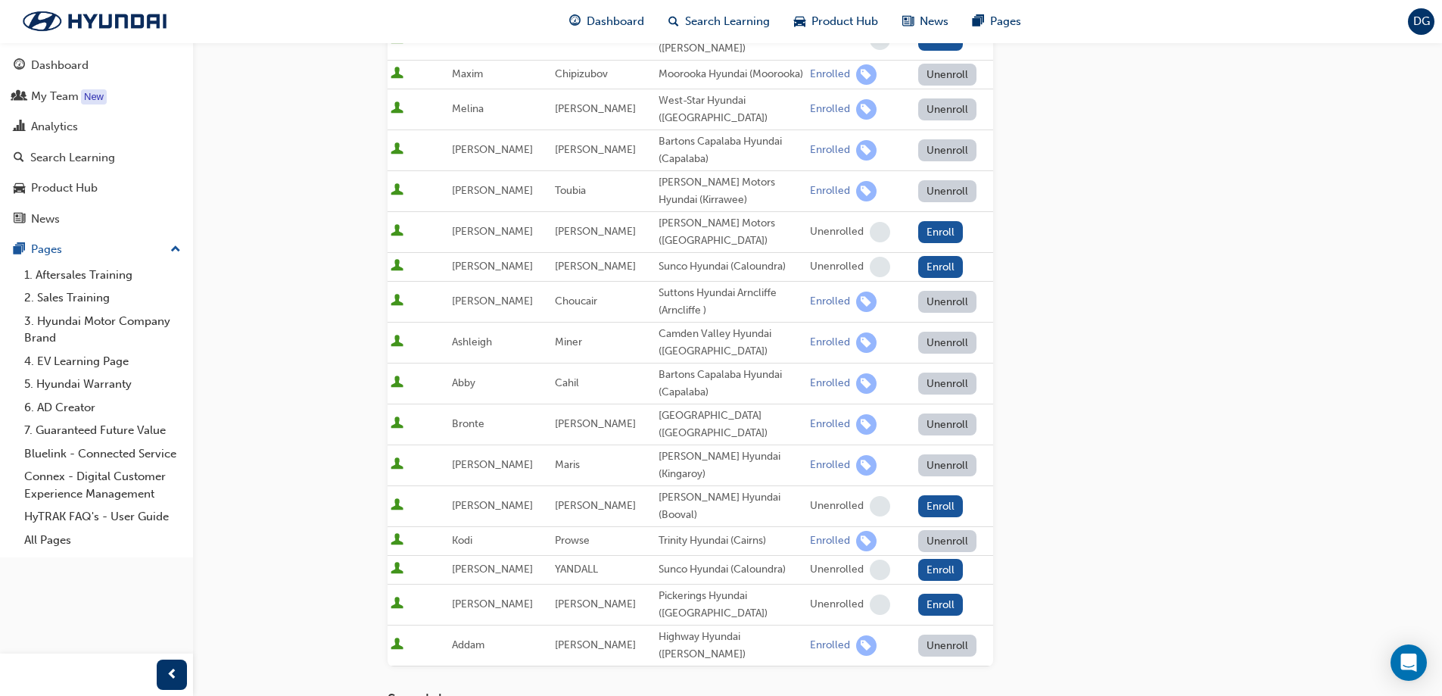
click at [946, 435] on button "Unenroll" at bounding box center [947, 424] width 59 height 22
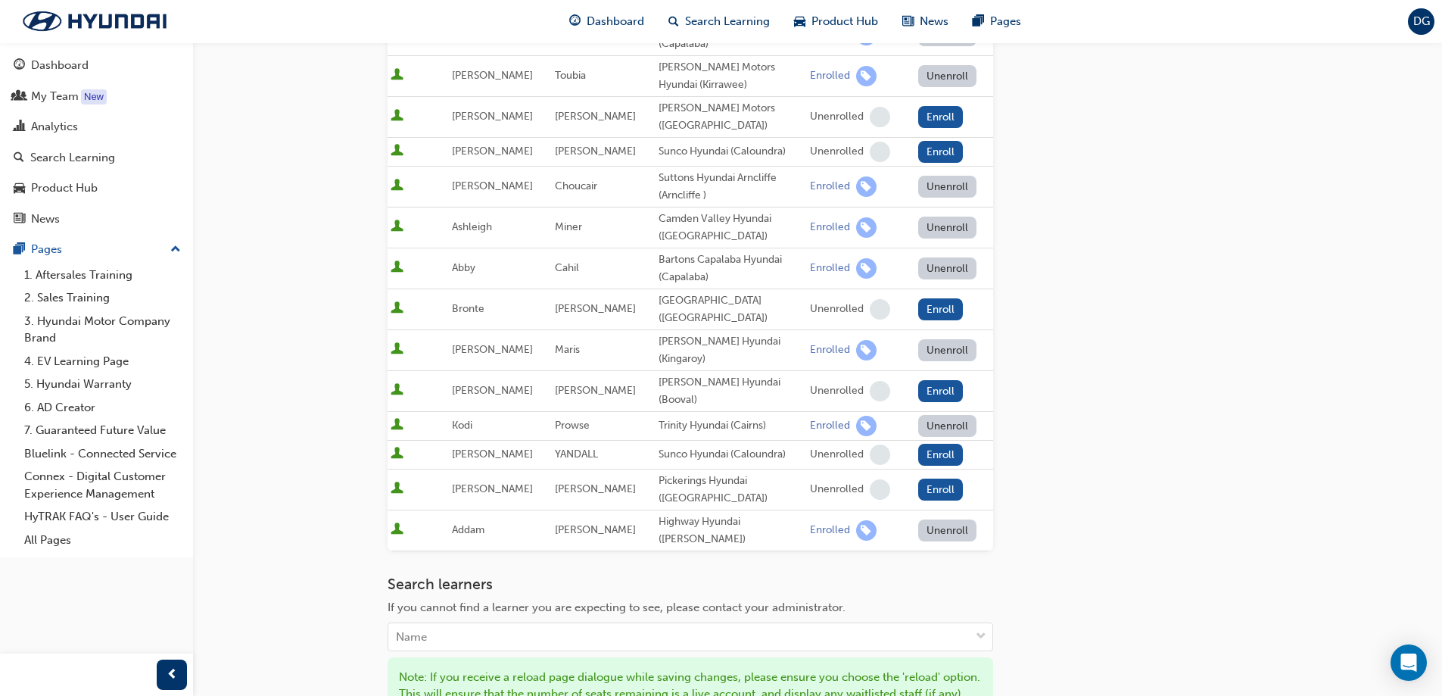
scroll to position [739, 0]
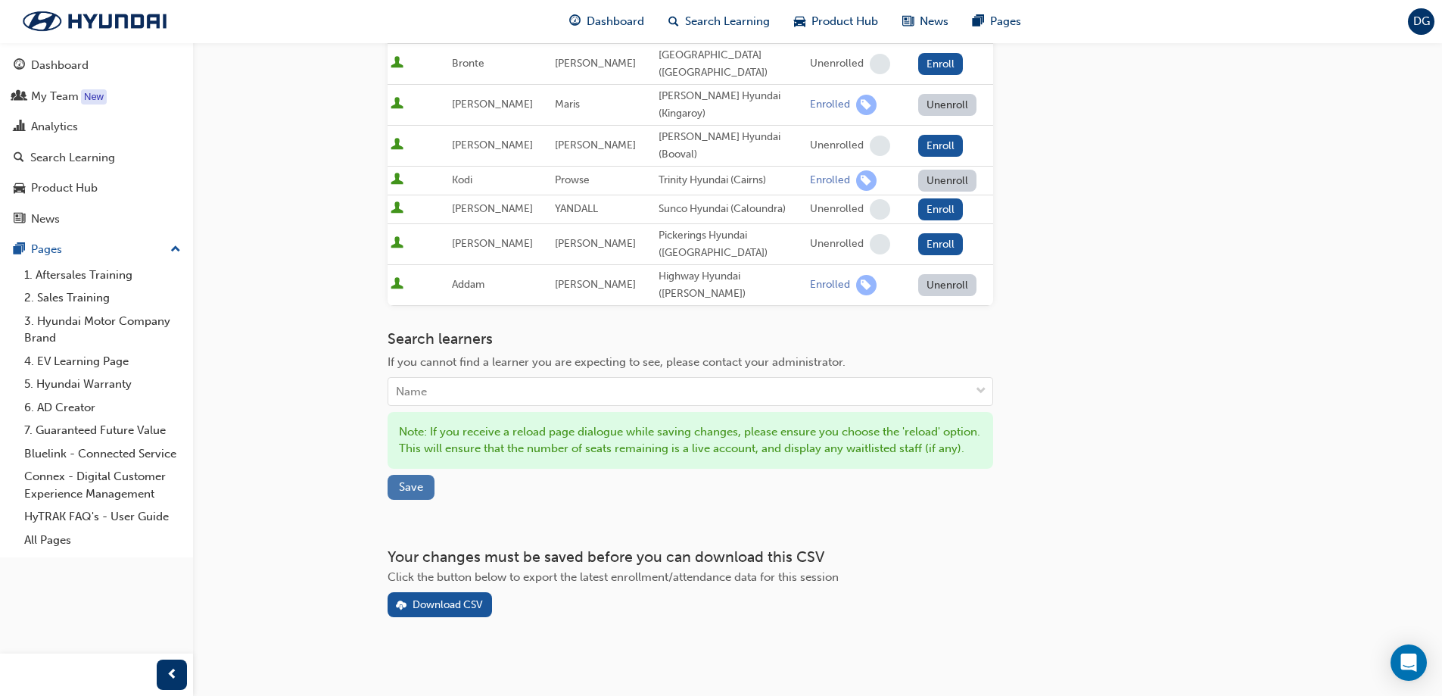
click at [410, 480] on span "Save" at bounding box center [411, 487] width 24 height 14
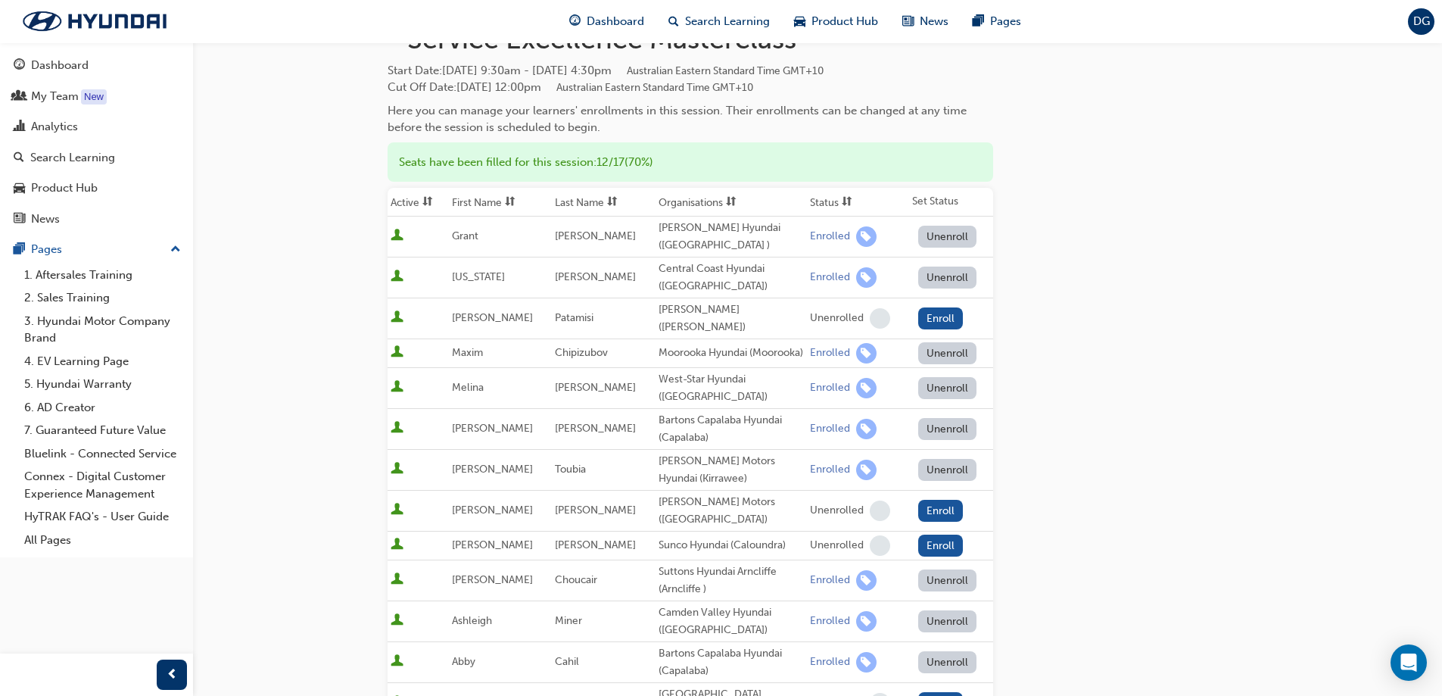
scroll to position [29, 0]
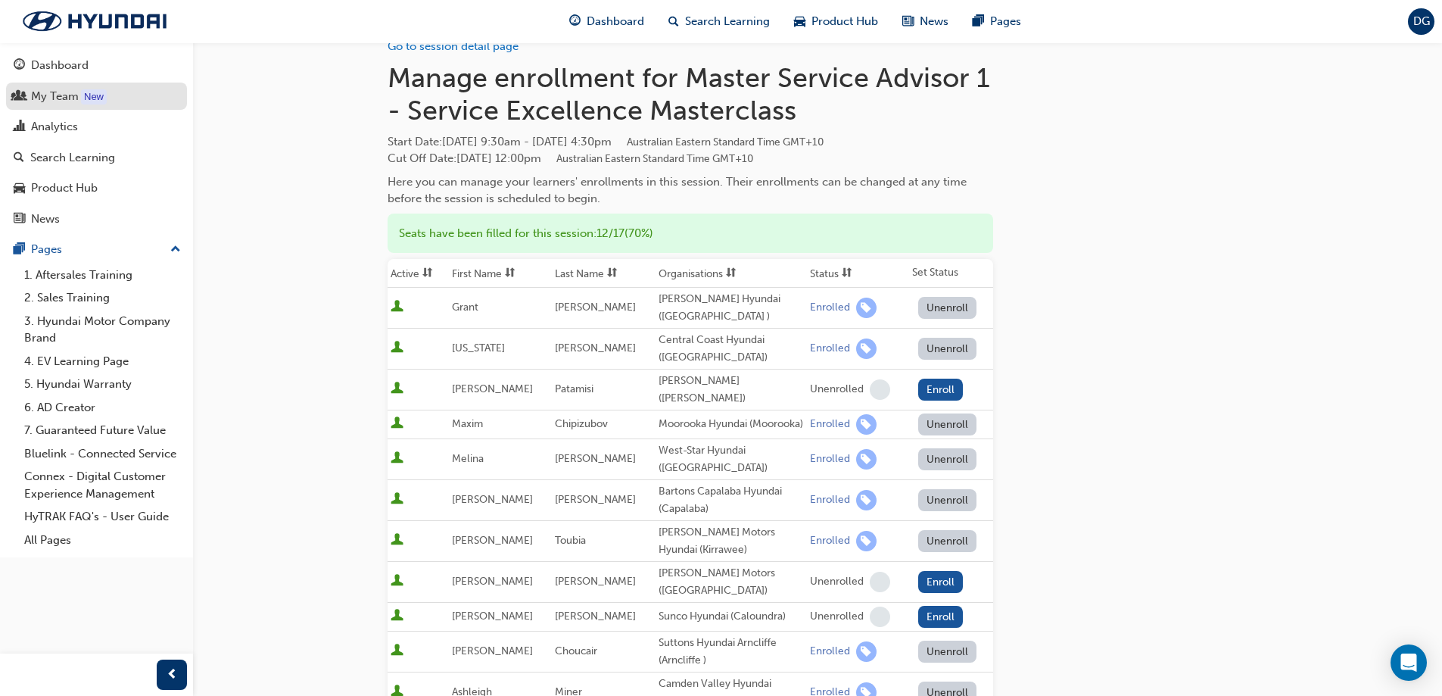
click at [59, 92] on div "My Team" at bounding box center [55, 96] width 48 height 17
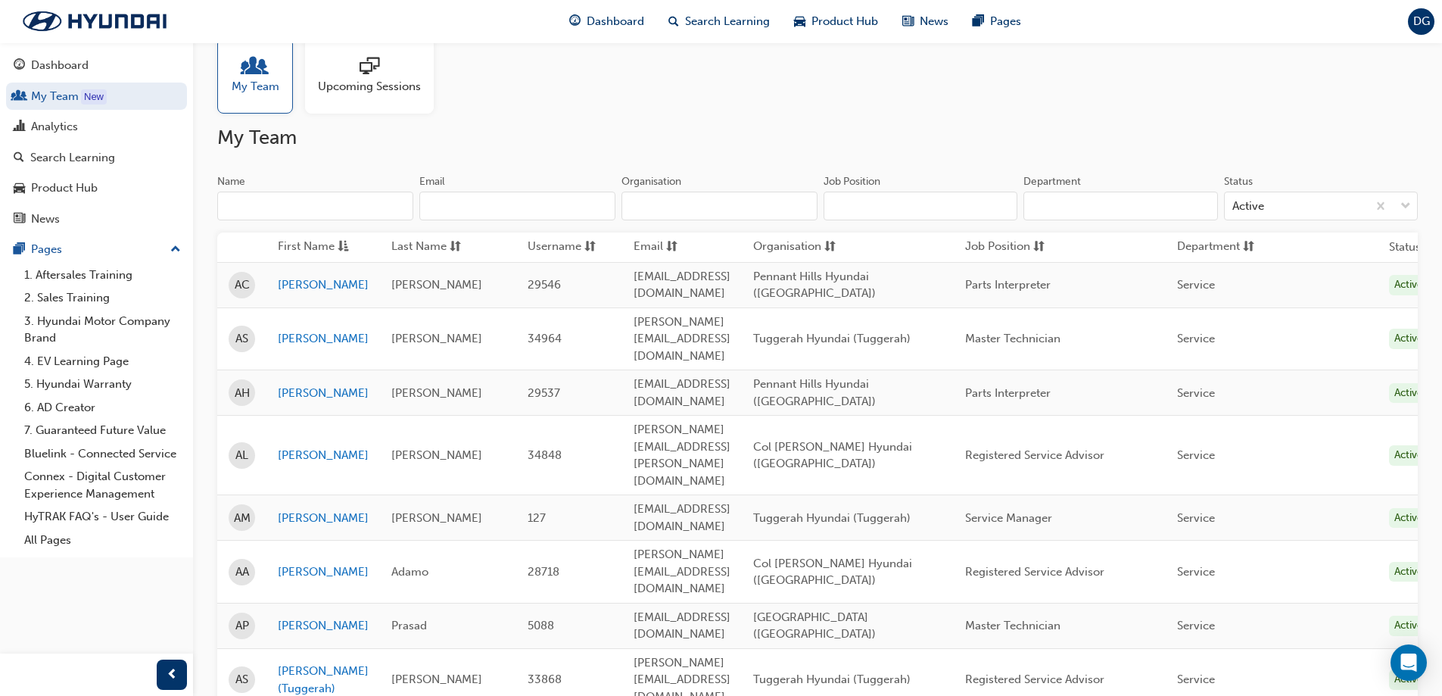
click at [373, 85] on span "Upcoming Sessions" at bounding box center [369, 86] width 103 height 17
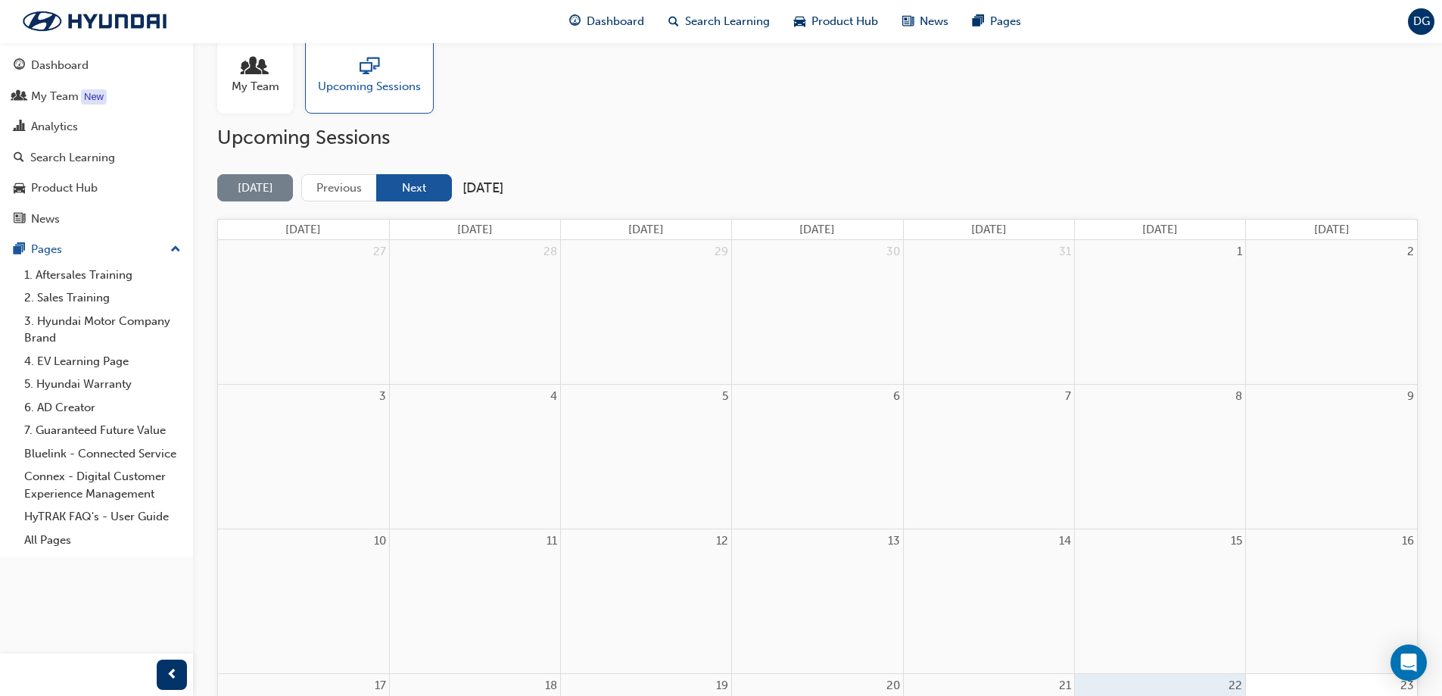
click at [427, 191] on button "Next" at bounding box center [414, 188] width 76 height 28
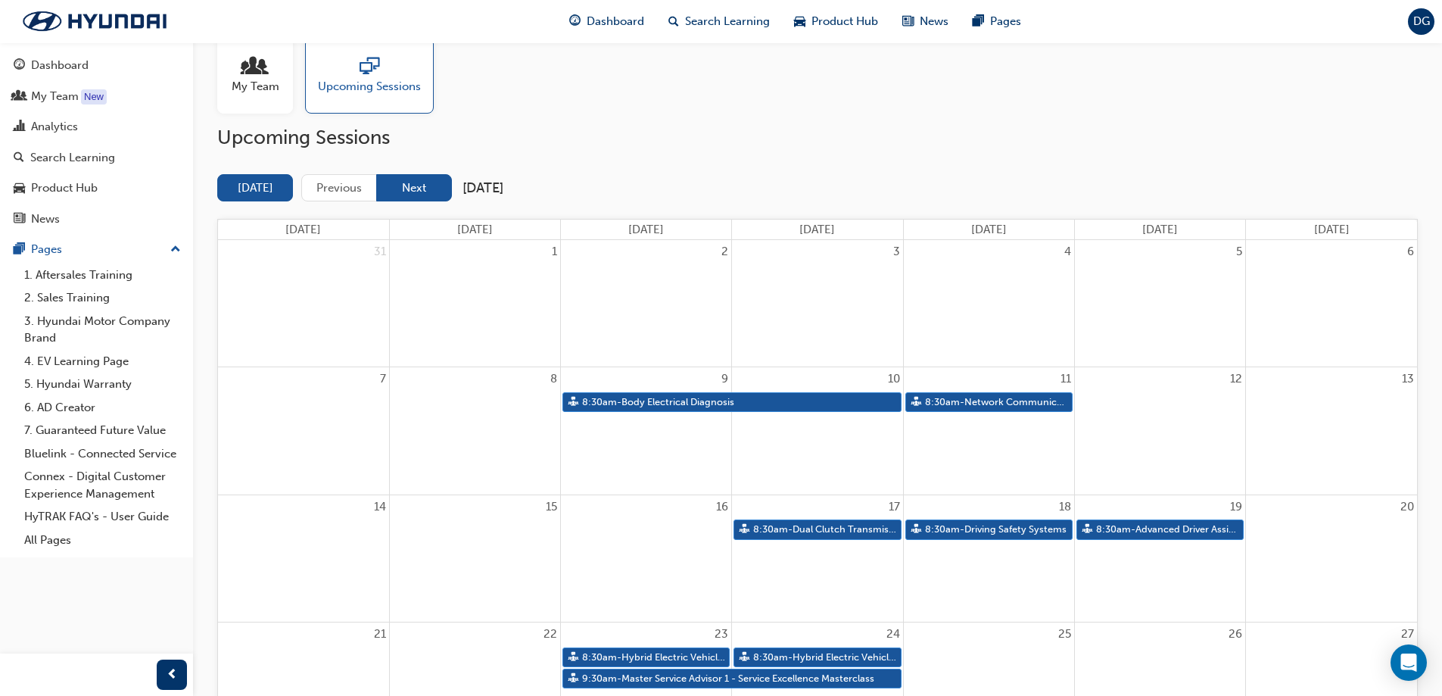
click at [429, 190] on button "Next" at bounding box center [414, 188] width 76 height 28
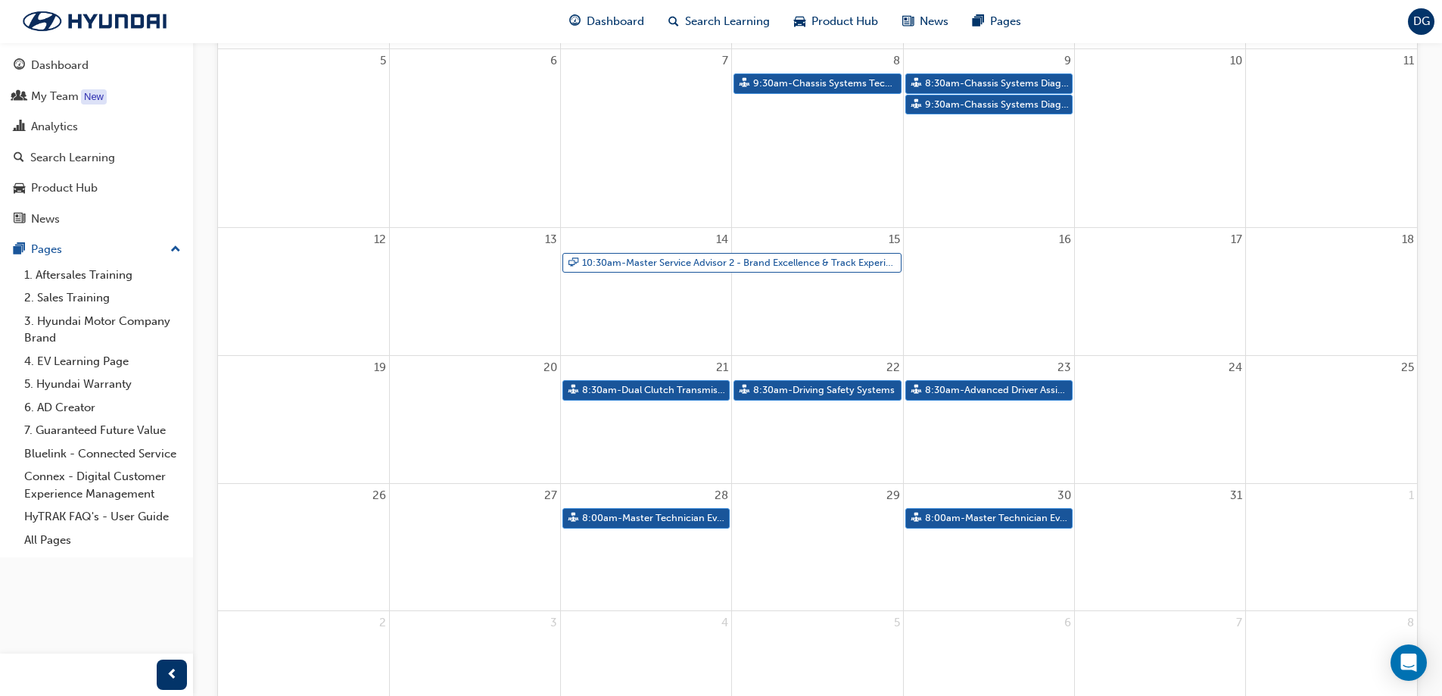
scroll to position [263, 0]
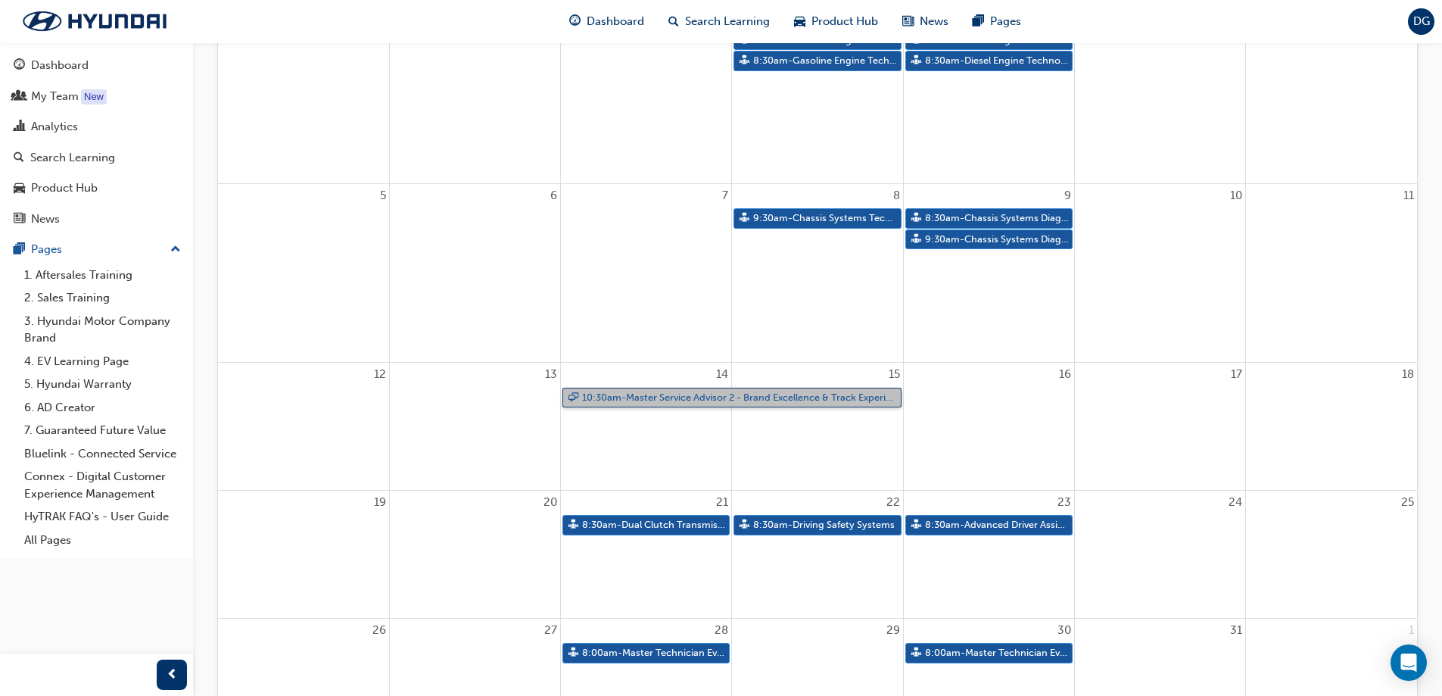
click at [706, 397] on link "10:30am - Master Service Advisor 2 - Brand Excellence & Track Experience" at bounding box center [731, 398] width 339 height 20
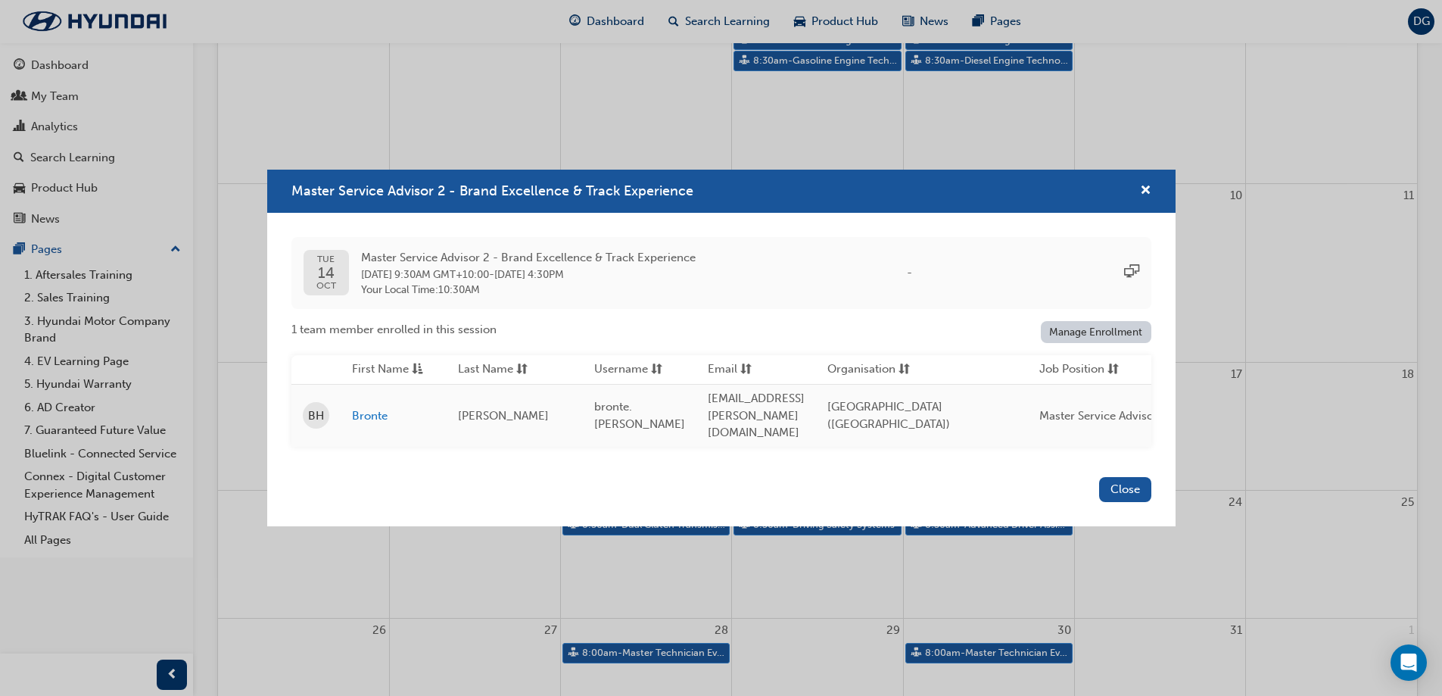
click at [1095, 339] on link "Manage Enrollment" at bounding box center [1096, 332] width 111 height 22
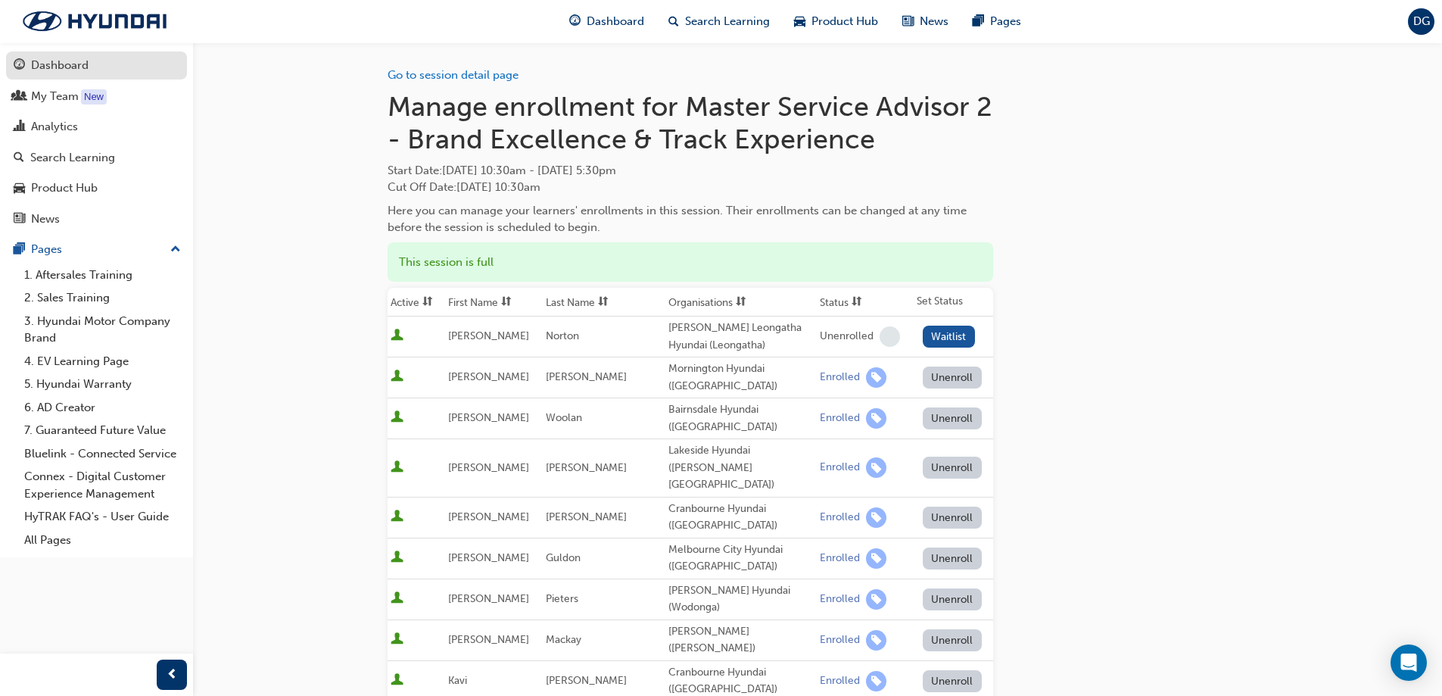
click at [33, 68] on div "Dashboard" at bounding box center [60, 65] width 58 height 17
